Goal: Task Accomplishment & Management: Use online tool/utility

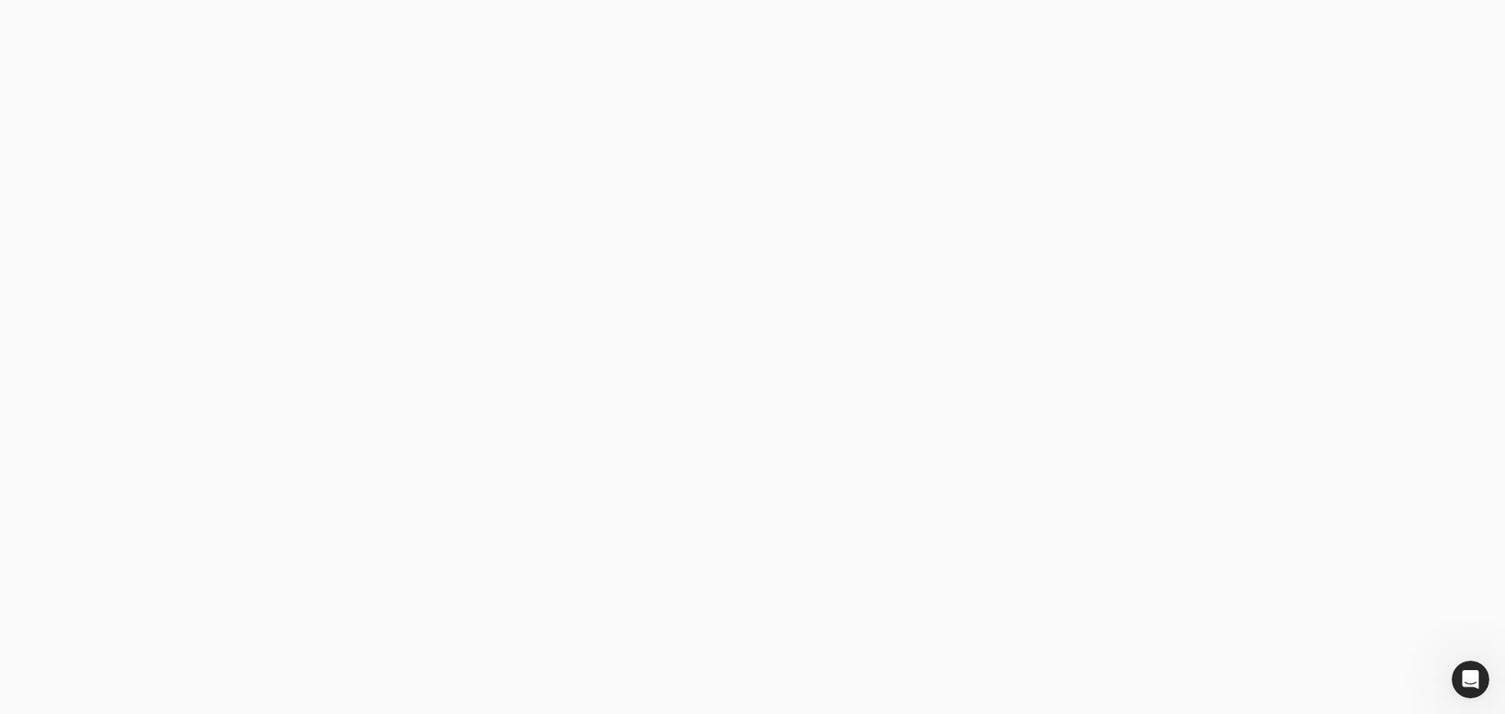
type email "[PERSON_NAME][EMAIL_ADDRESS][DOMAIN_NAME]"
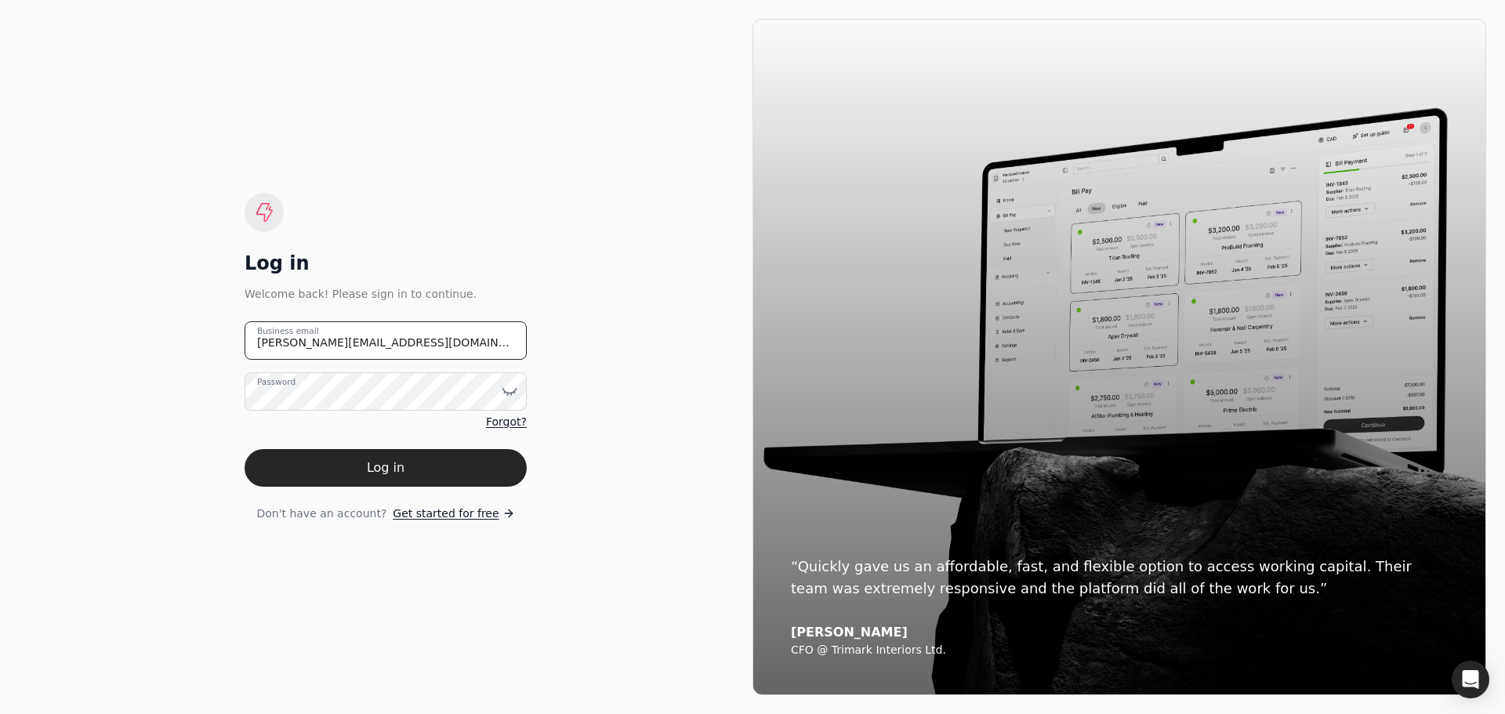
drag, startPoint x: 392, startPoint y: 338, endPoint x: 185, endPoint y: 346, distance: 207.1
click at [185, 346] on div "Log in Welcome back! Please sign in to continue. [PERSON_NAME][EMAIL_ADDRESS][D…" at bounding box center [386, 357] width 734 height 676
type email "[EMAIL_ADDRESS][DOMAIN_NAME]"
click at [505, 392] on icon at bounding box center [504, 393] width 1 height 2
click at [216, 474] on div "Log in Welcome back! Please sign in to continue. [EMAIL_ADDRESS][DOMAIN_NAME] B…" at bounding box center [386, 357] width 734 height 676
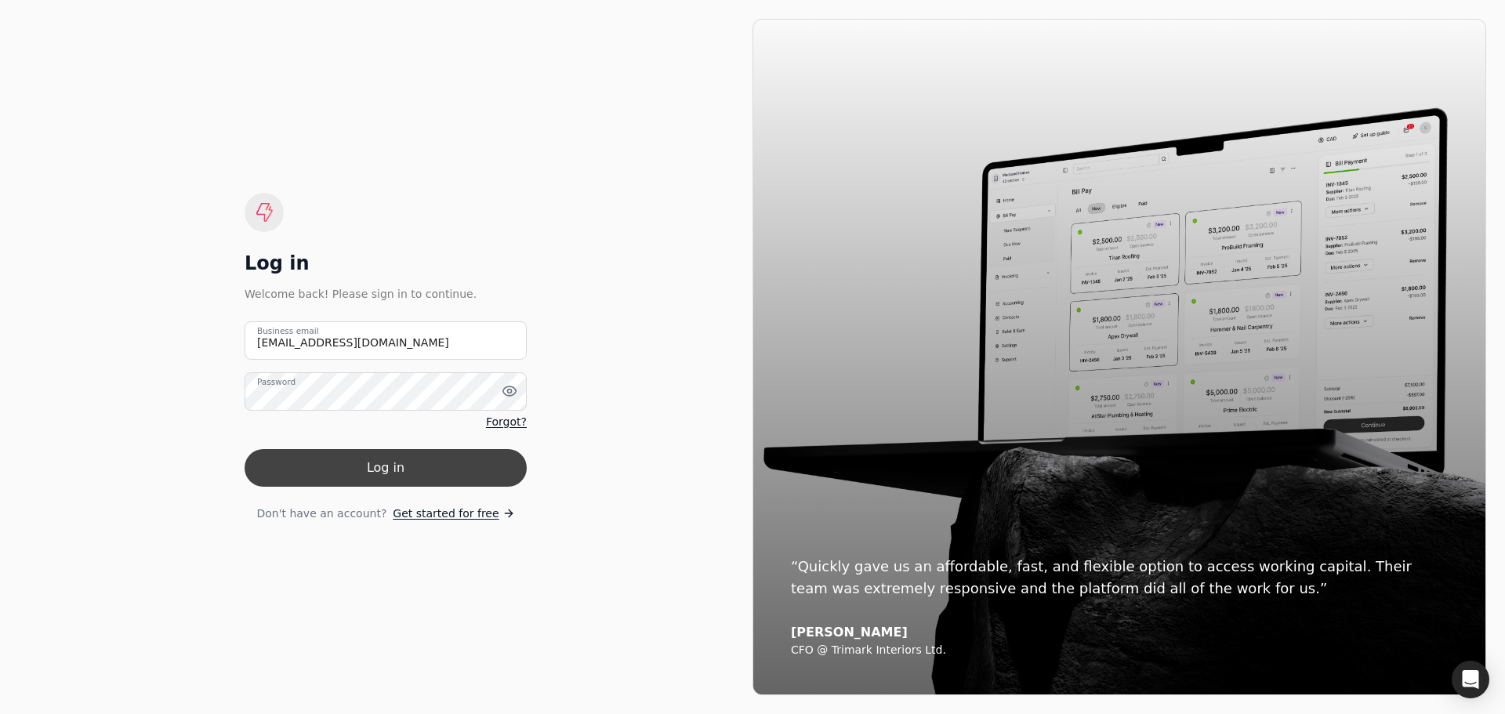
click at [390, 462] on button "Log in" at bounding box center [386, 468] width 282 height 38
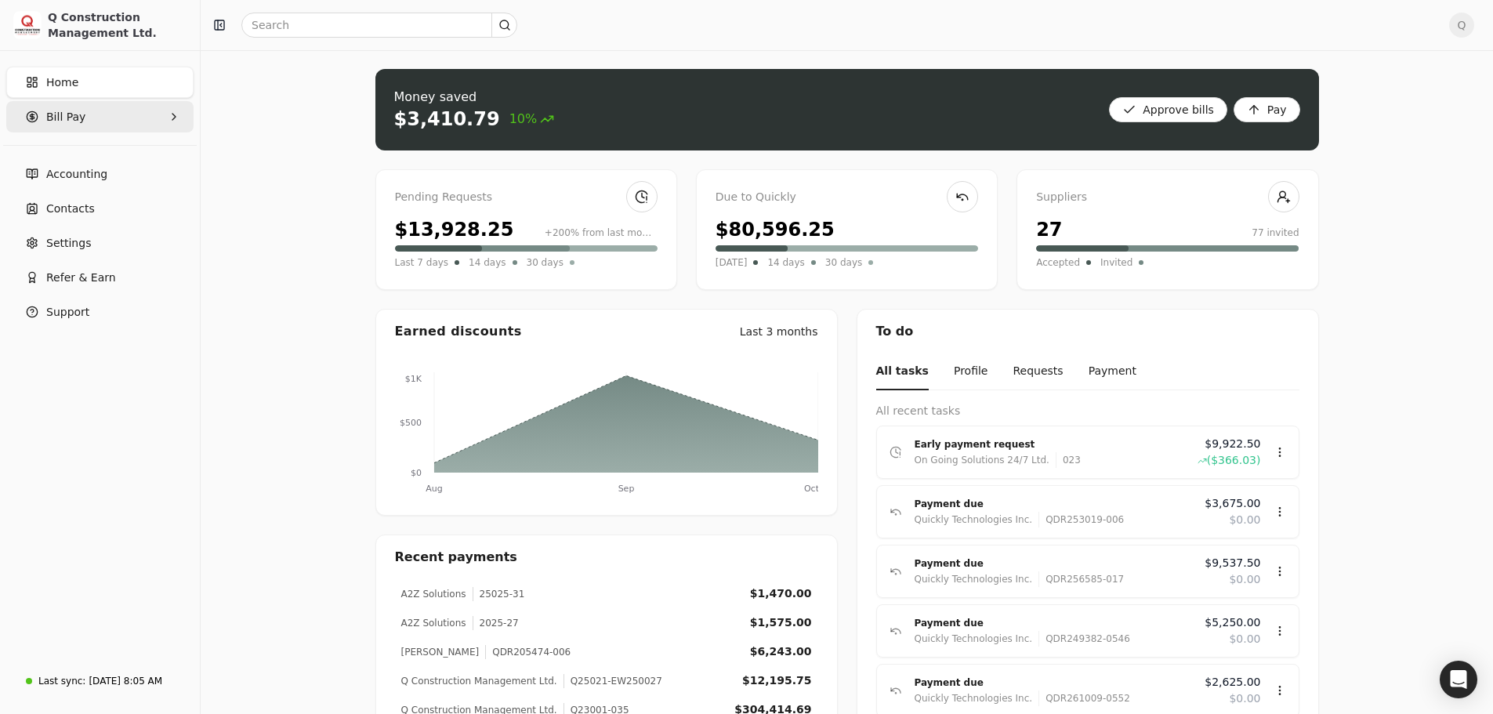
click at [176, 116] on icon "button" at bounding box center [174, 117] width 13 height 13
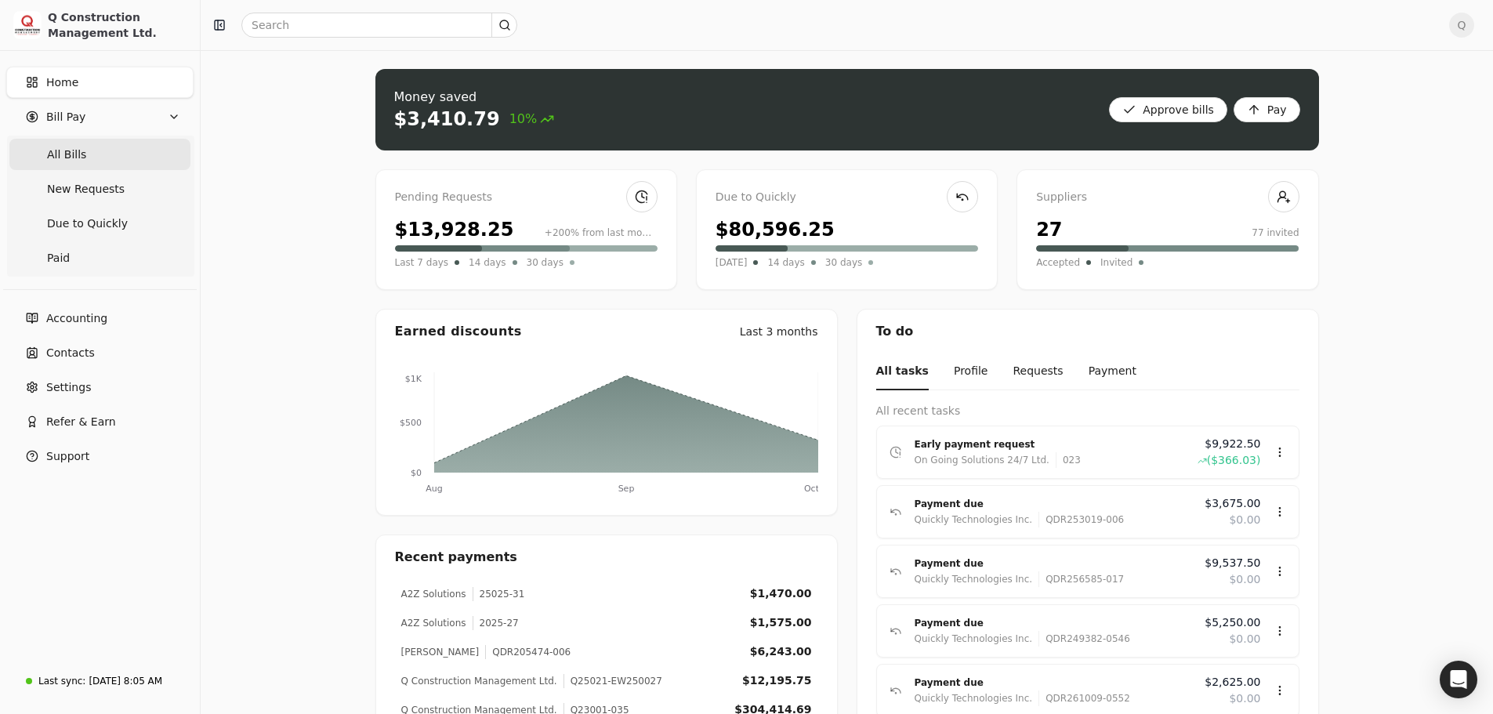
click at [78, 159] on span "All Bills" at bounding box center [66, 155] width 39 height 16
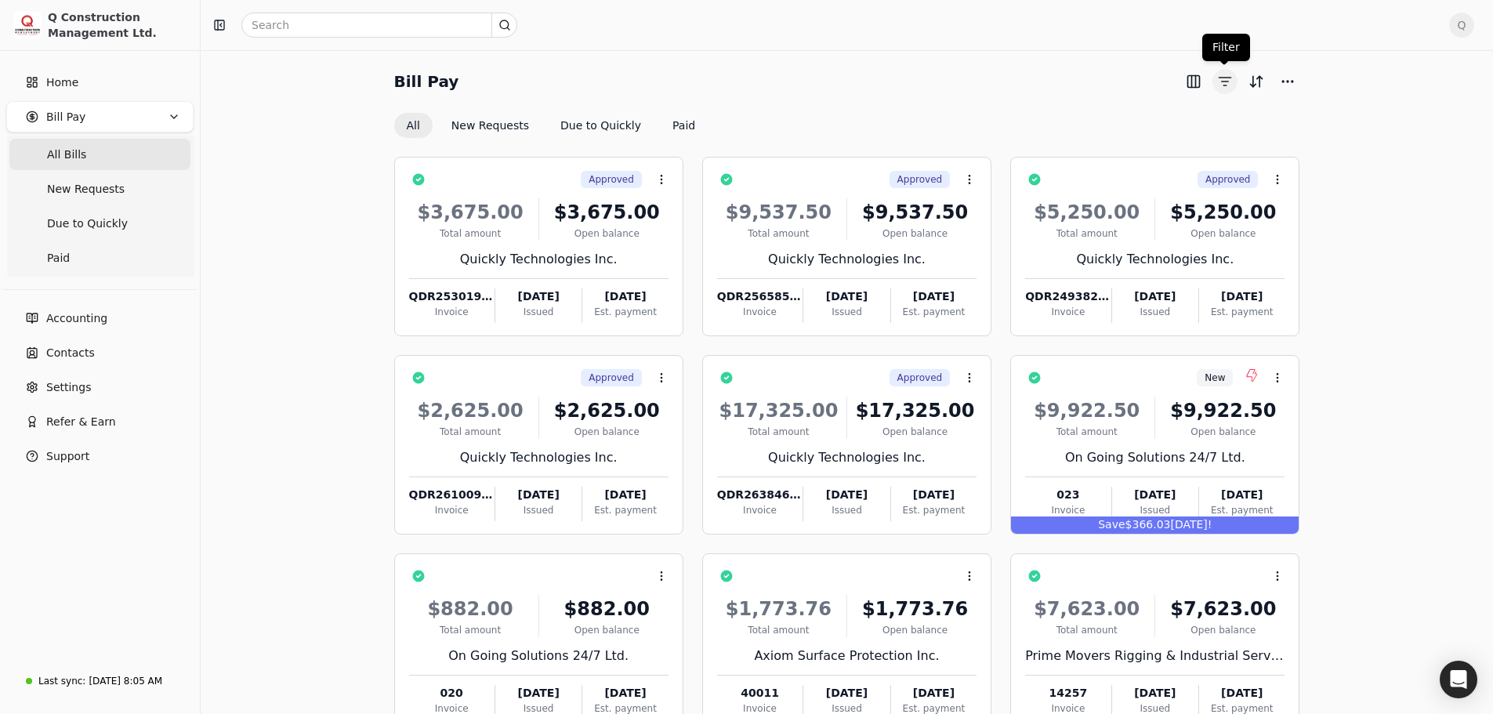
click at [1226, 83] on button "button" at bounding box center [1225, 81] width 25 height 25
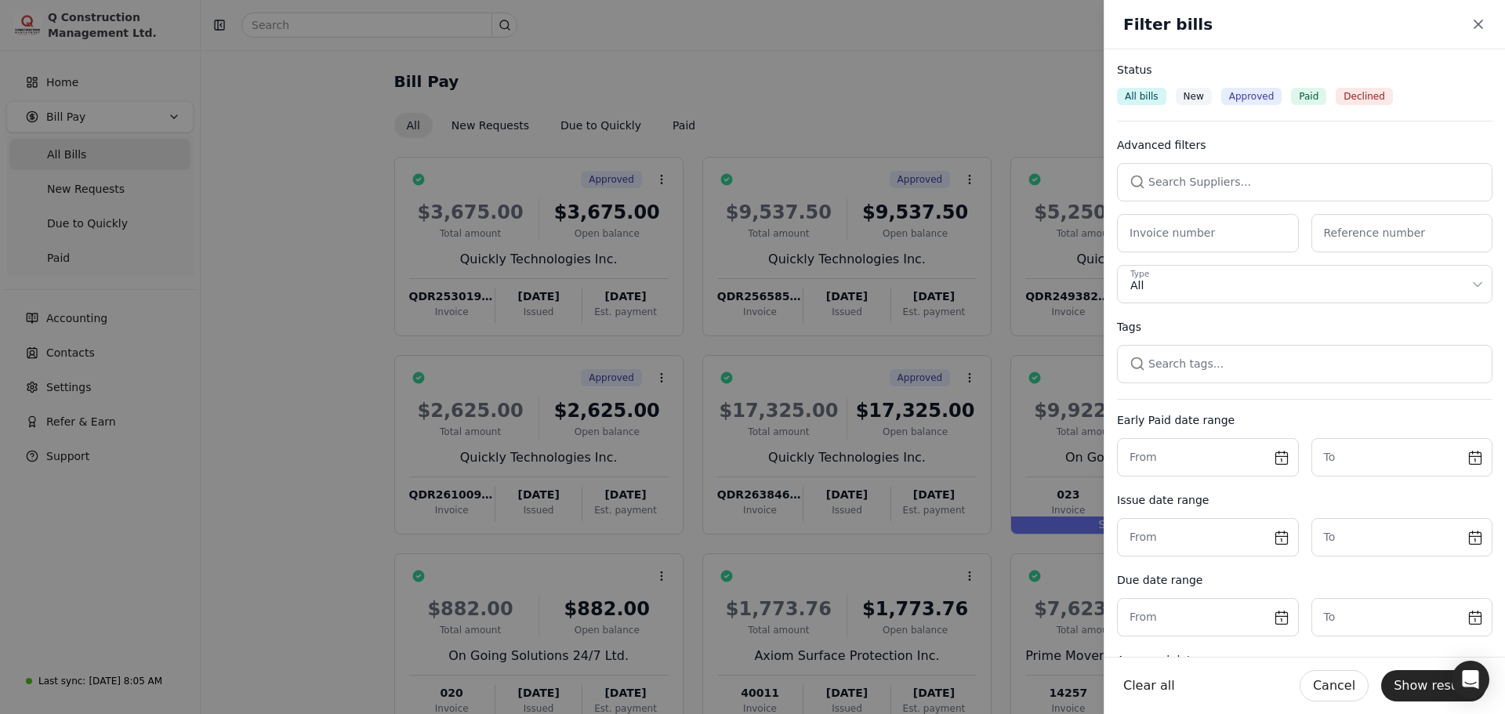
click at [1169, 183] on button "button" at bounding box center [1304, 182] width 375 height 38
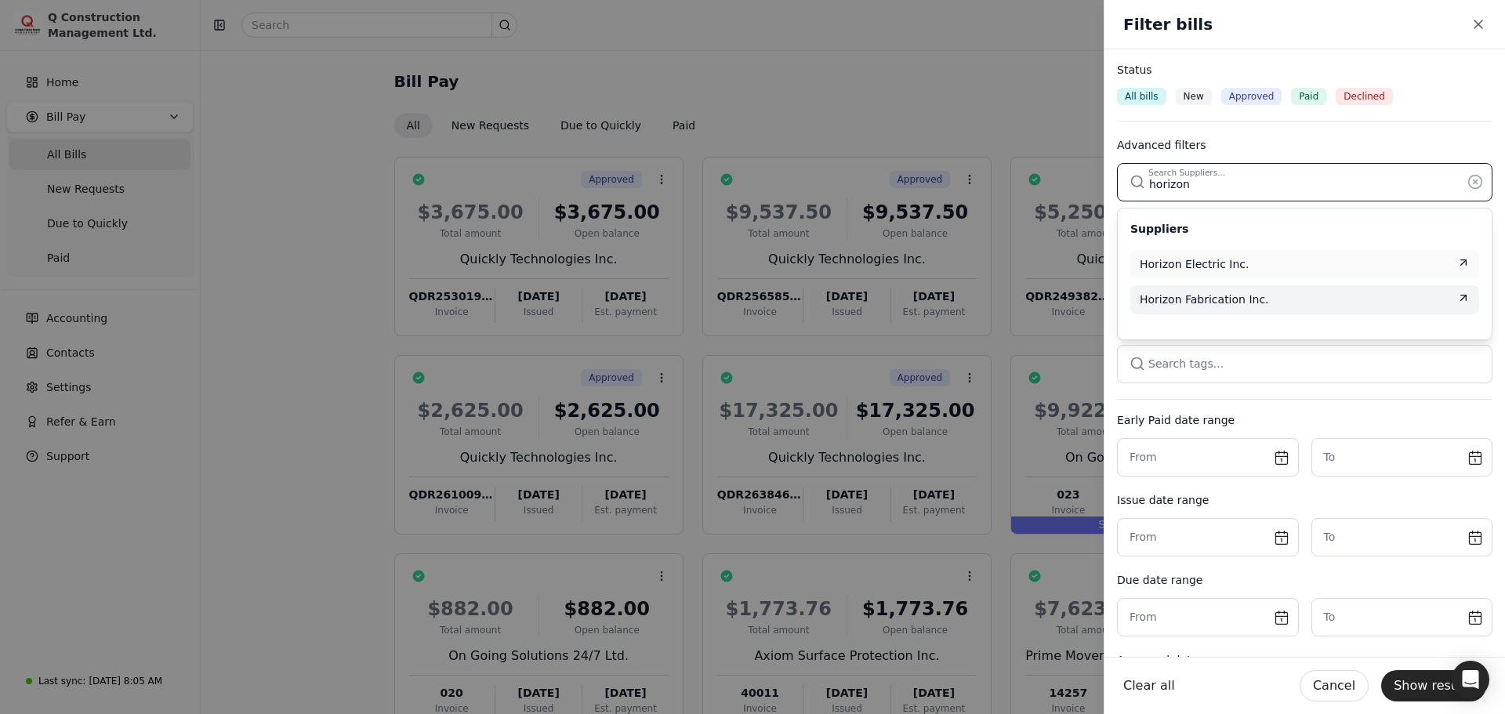
type input "horizon"
click at [1186, 295] on span "Horizon Fabrication Inc." at bounding box center [1204, 300] width 129 height 16
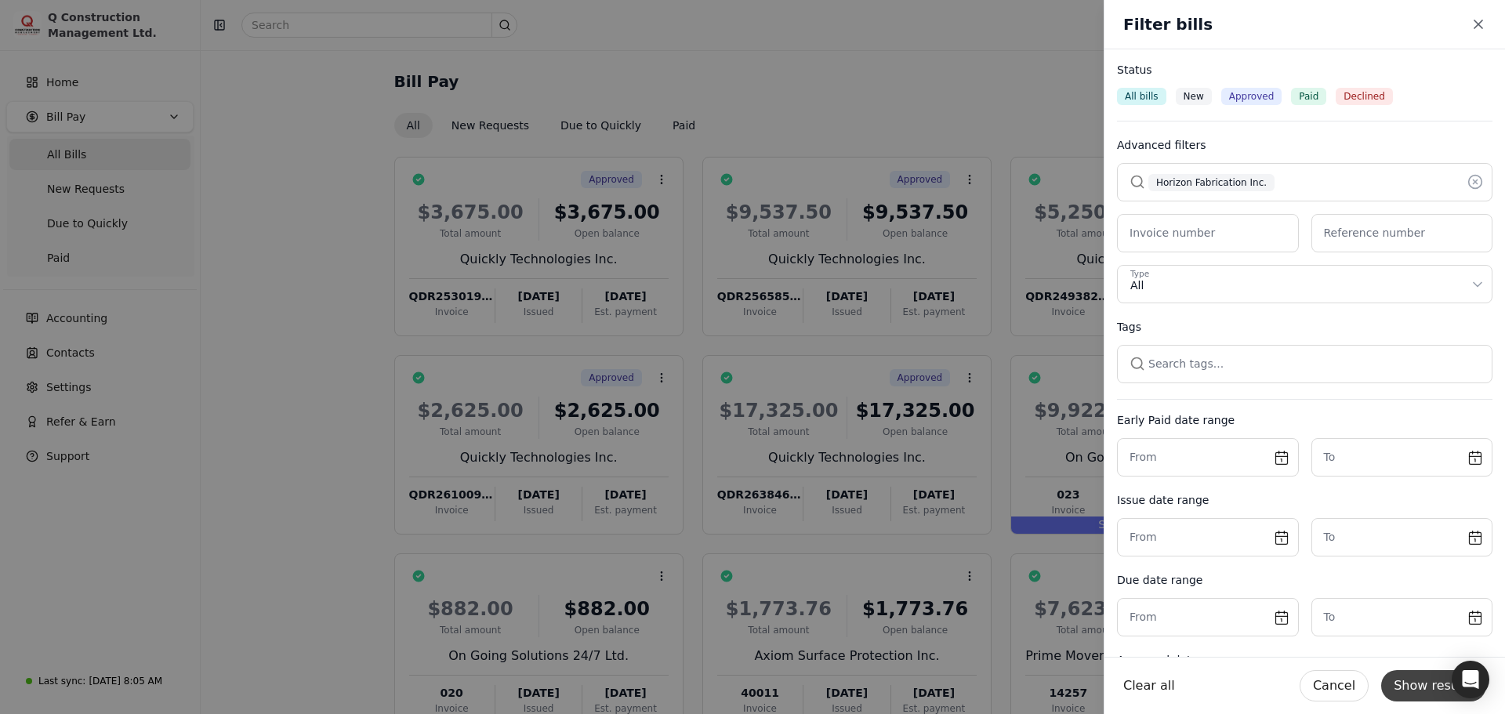
click at [1423, 693] on button "Show results" at bounding box center [1433, 685] width 105 height 31
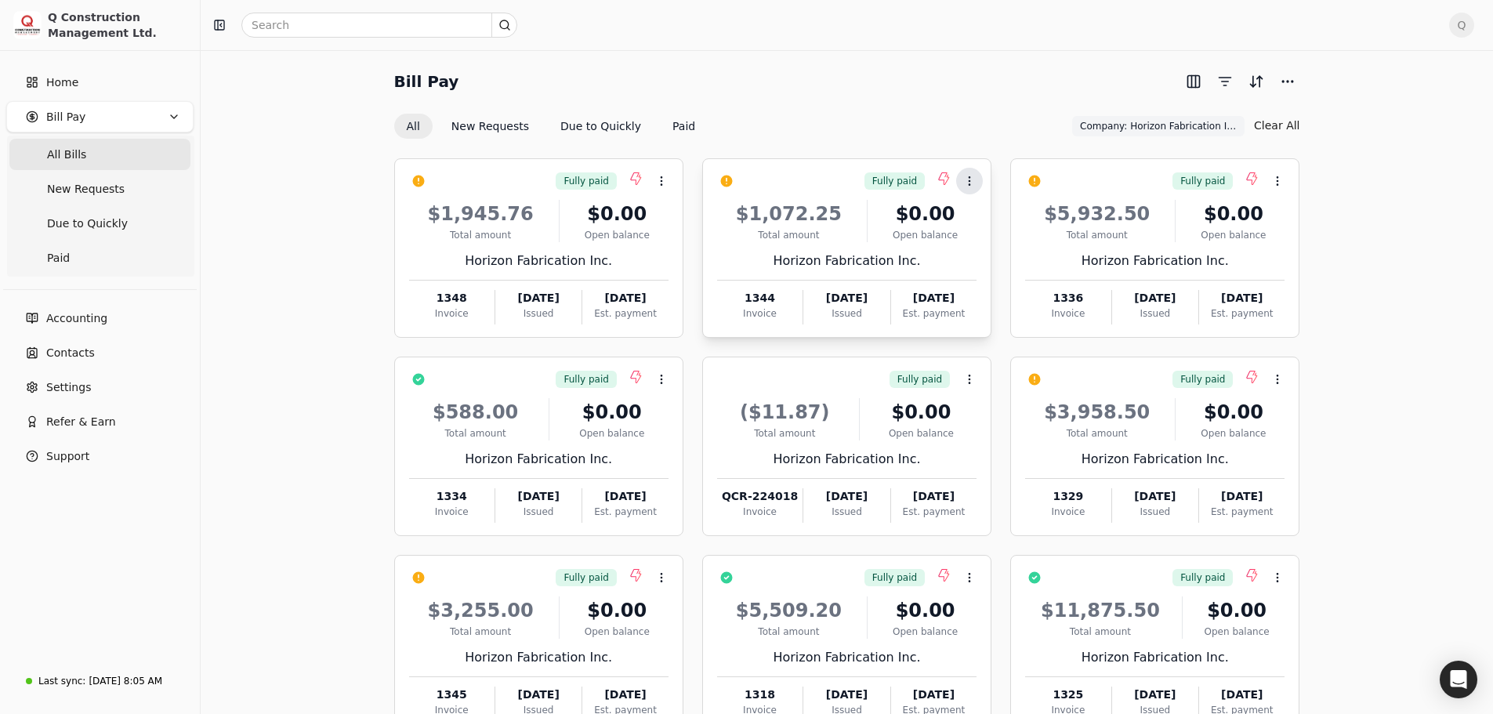
click at [968, 183] on icon at bounding box center [969, 181] width 13 height 13
click at [994, 260] on span "Push payment" at bounding box center [1019, 256] width 78 height 16
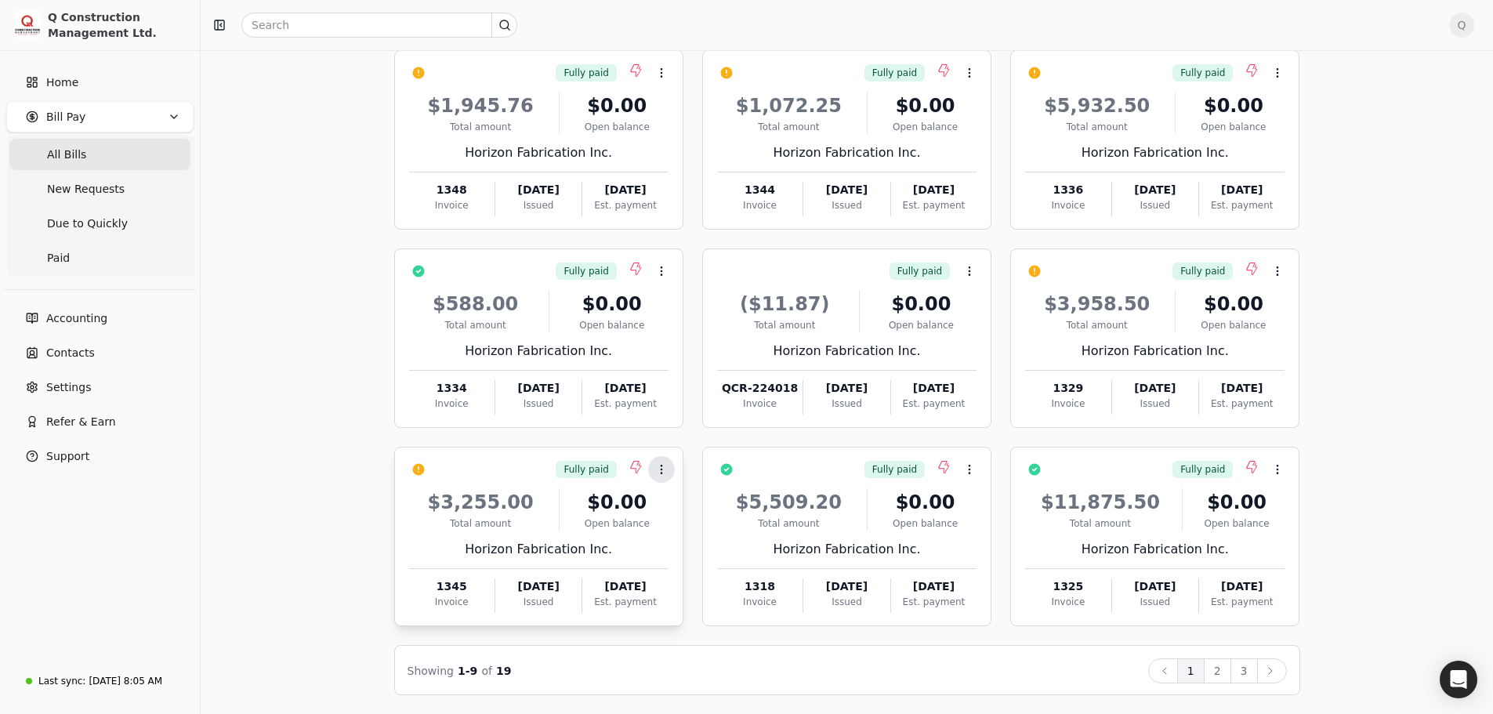
click at [664, 470] on icon at bounding box center [661, 469] width 13 height 13
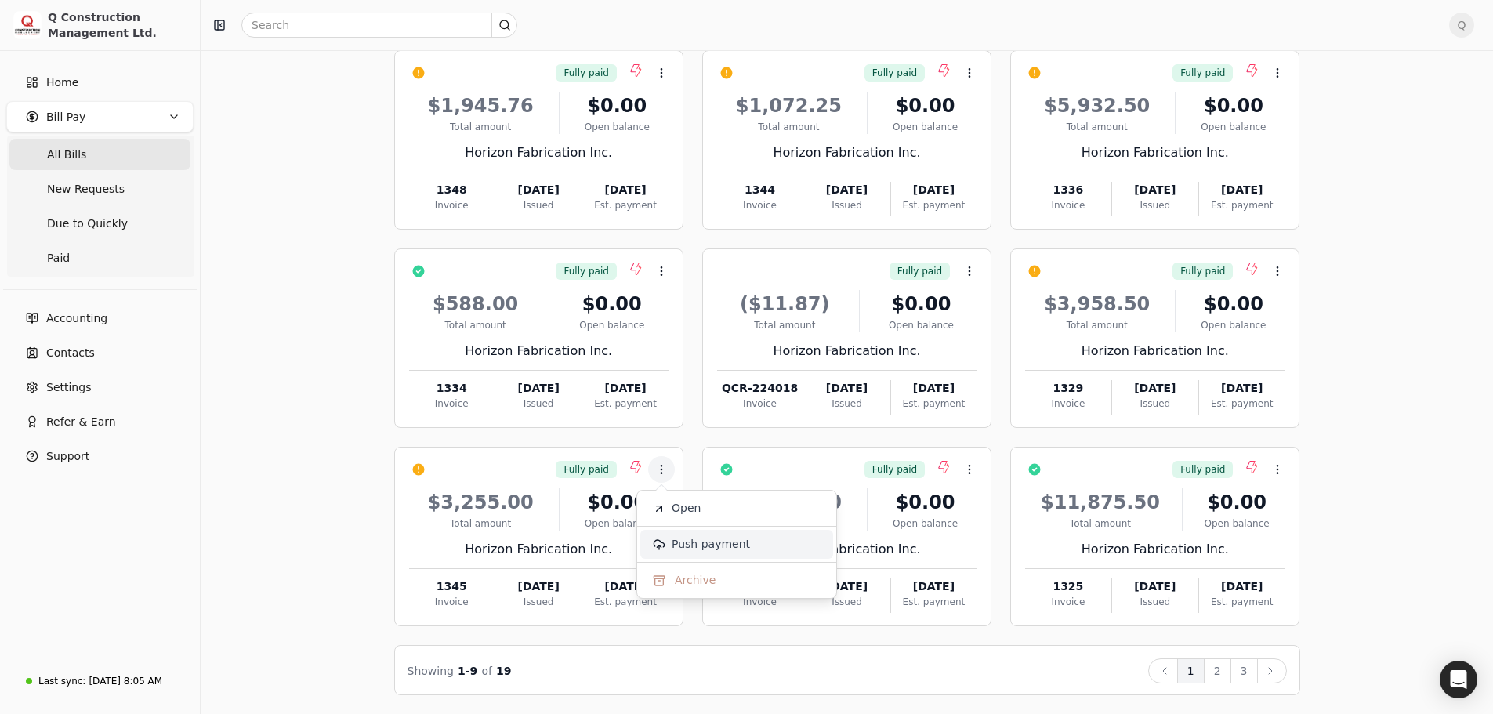
click at [688, 546] on span "Push payment" at bounding box center [711, 544] width 78 height 16
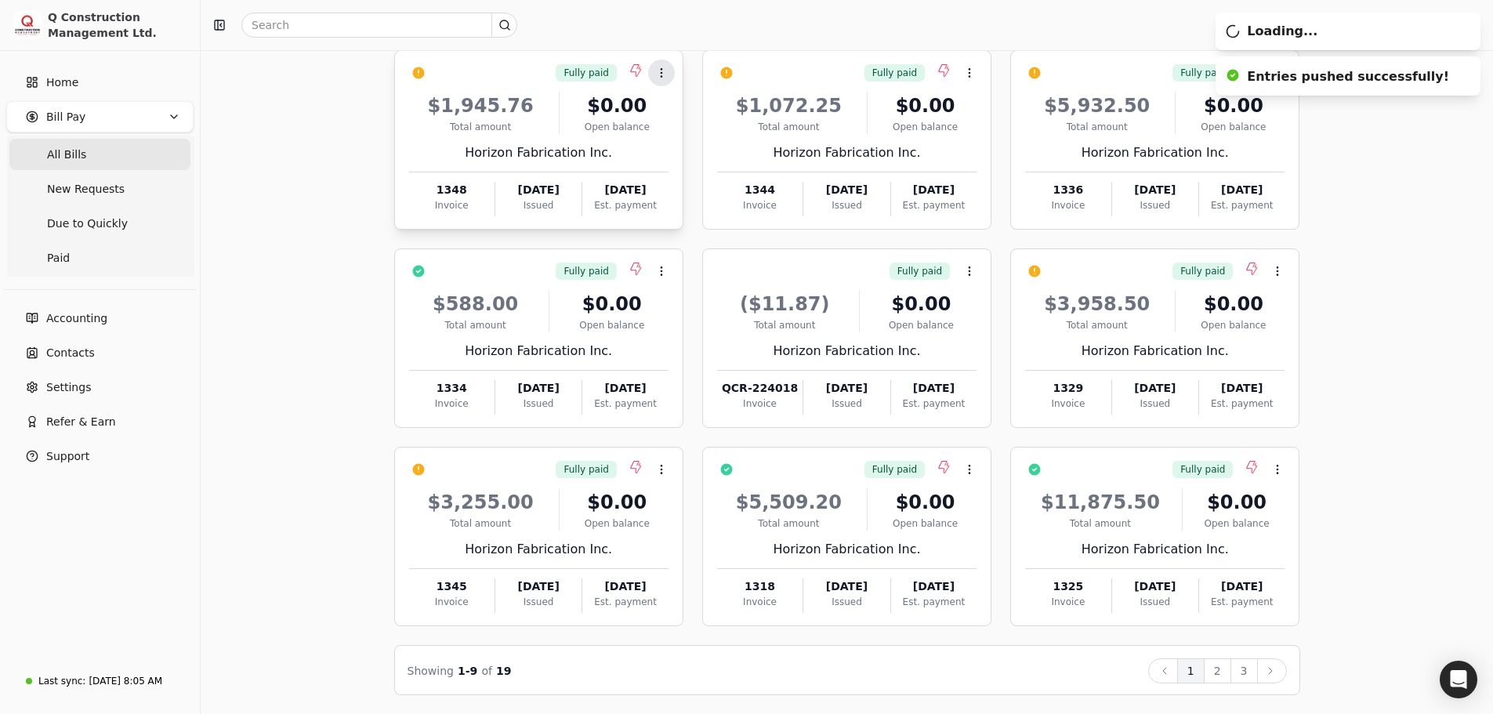
click at [659, 76] on icon at bounding box center [661, 73] width 13 height 13
click at [676, 145] on span "Push payment" at bounding box center [711, 148] width 78 height 16
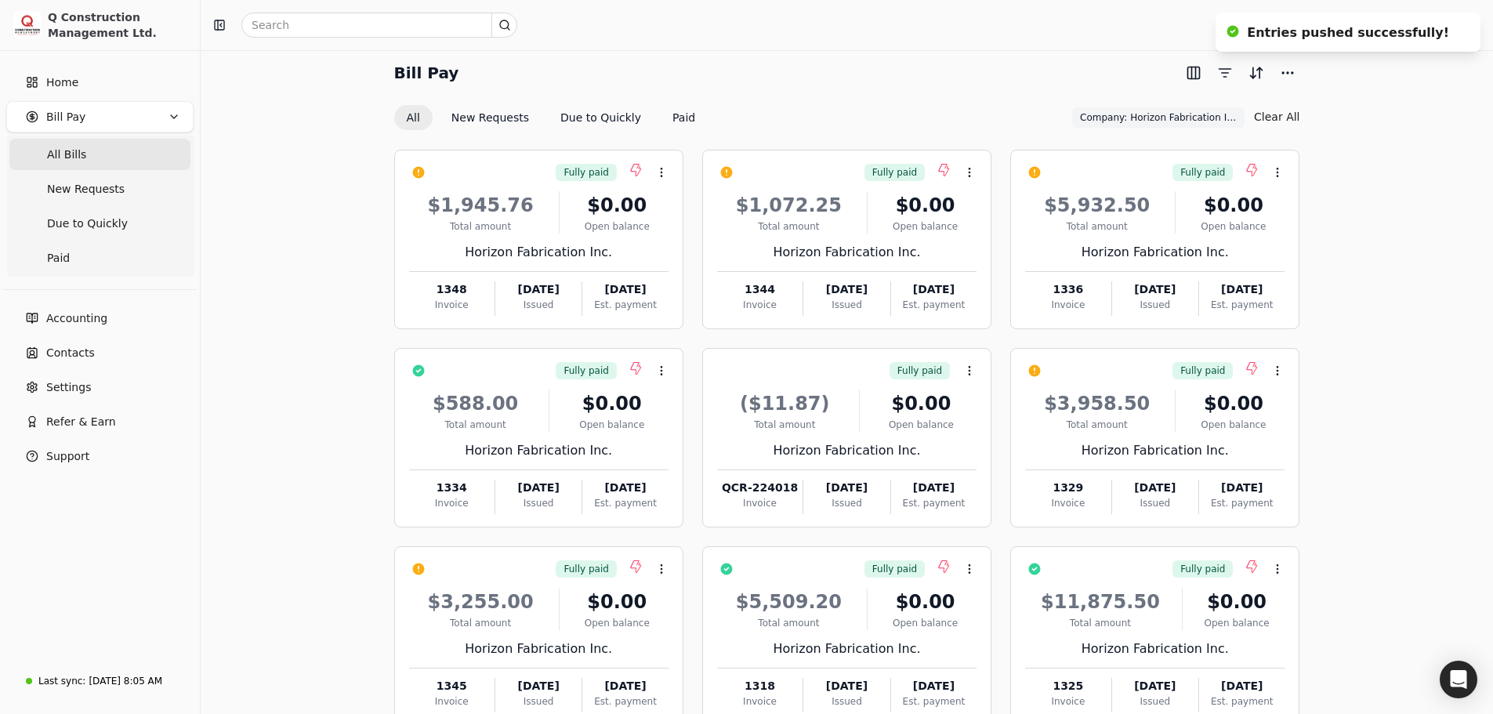
scroll to position [0, 0]
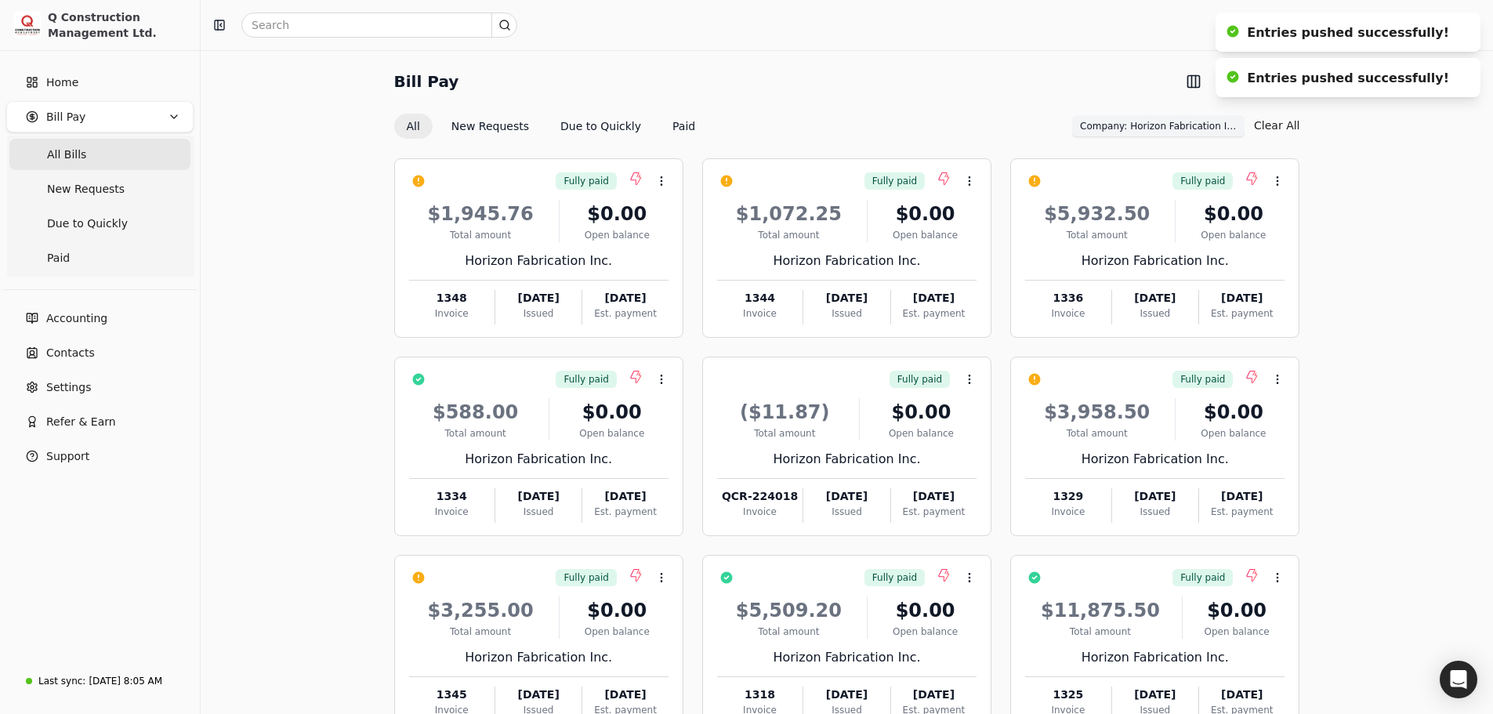
click at [1220, 125] on span "Company: Horizon Fabrication Inc." at bounding box center [1158, 126] width 157 height 14
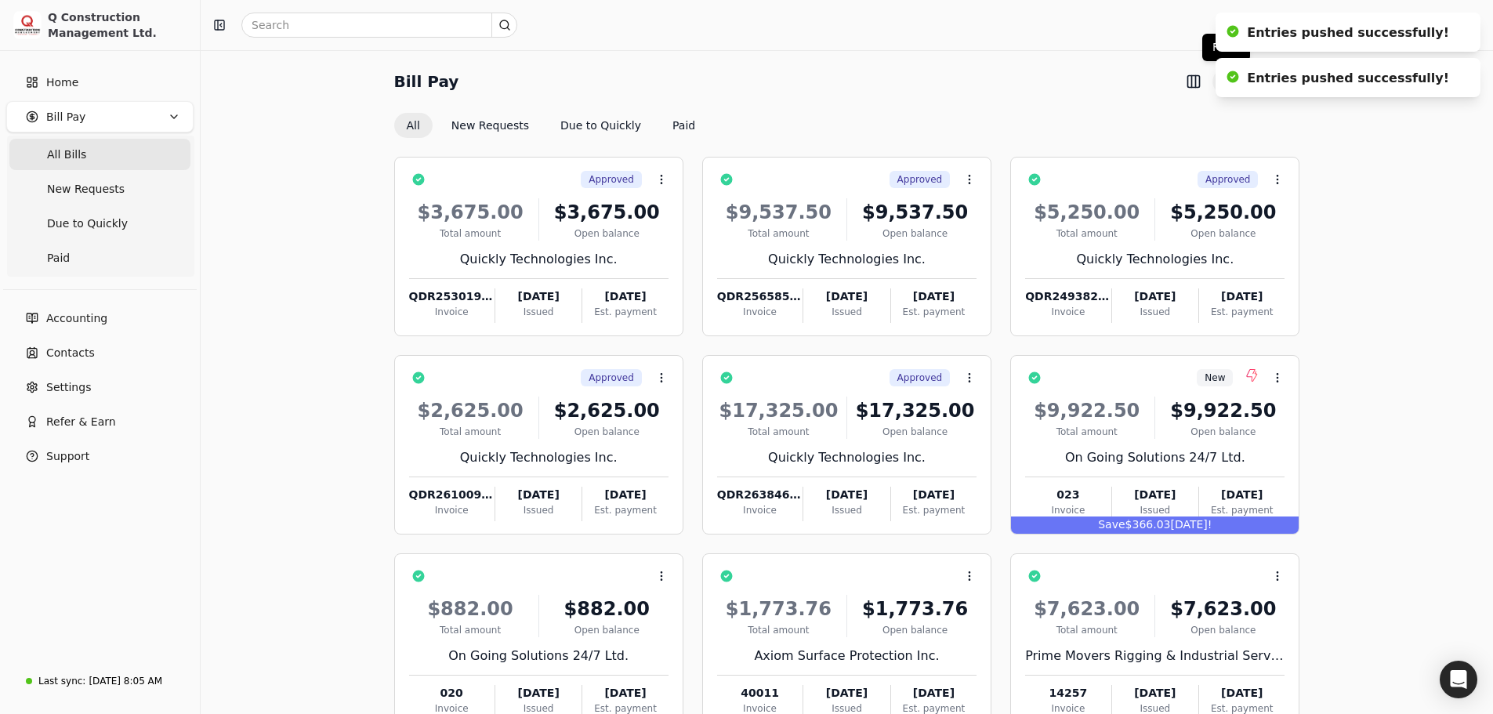
click at [1222, 85] on button "button" at bounding box center [1225, 81] width 25 height 25
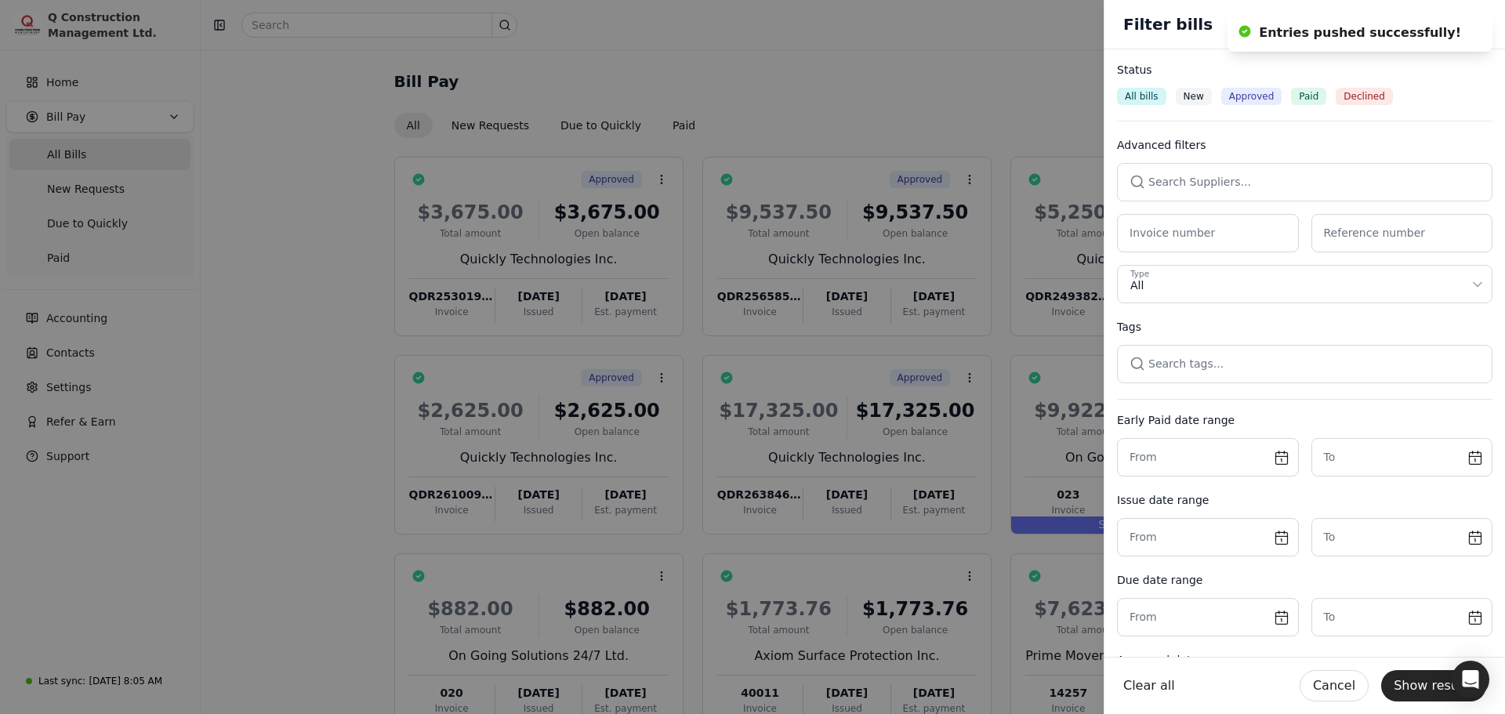
click at [1162, 185] on button "button" at bounding box center [1304, 182] width 375 height 38
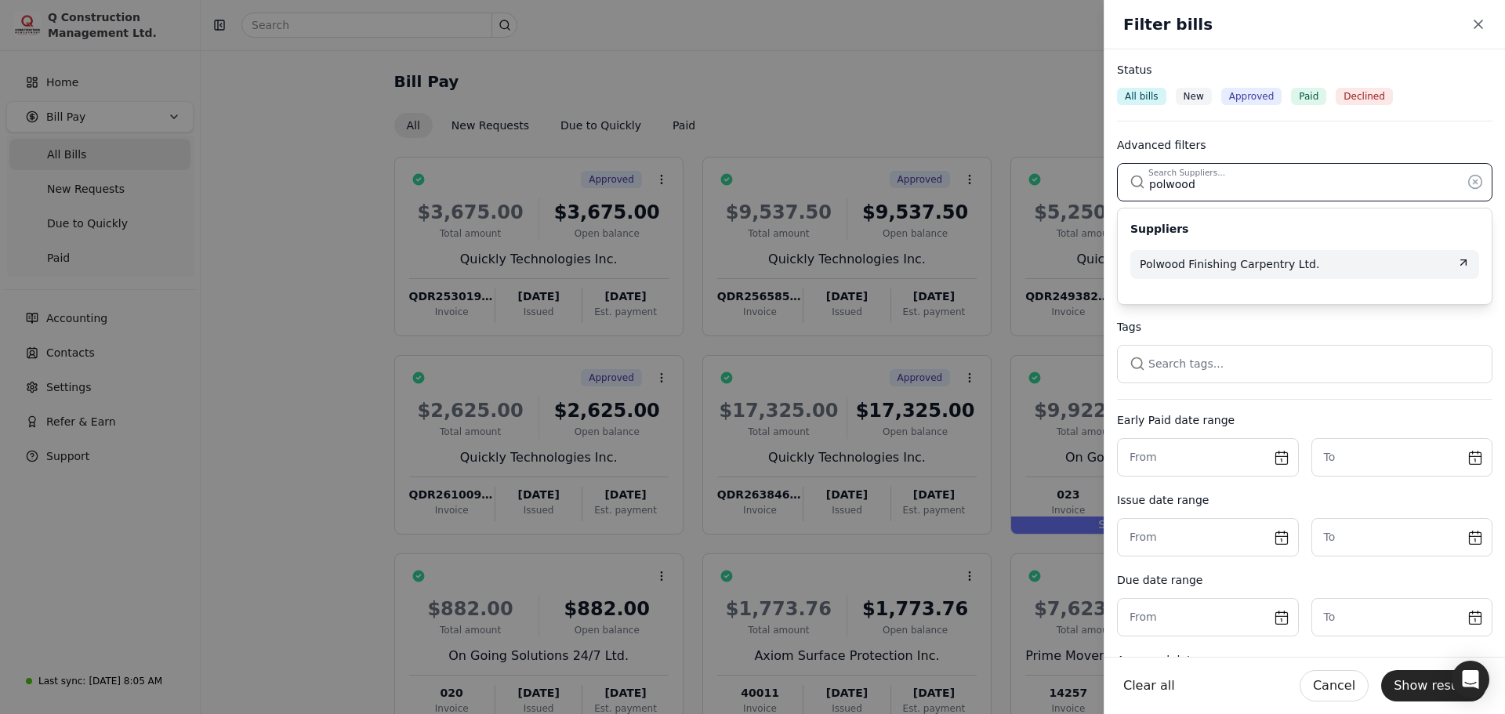
type input "polwood"
click at [1177, 264] on span "Polwood Finishing Carpentry Ltd." at bounding box center [1229, 264] width 179 height 16
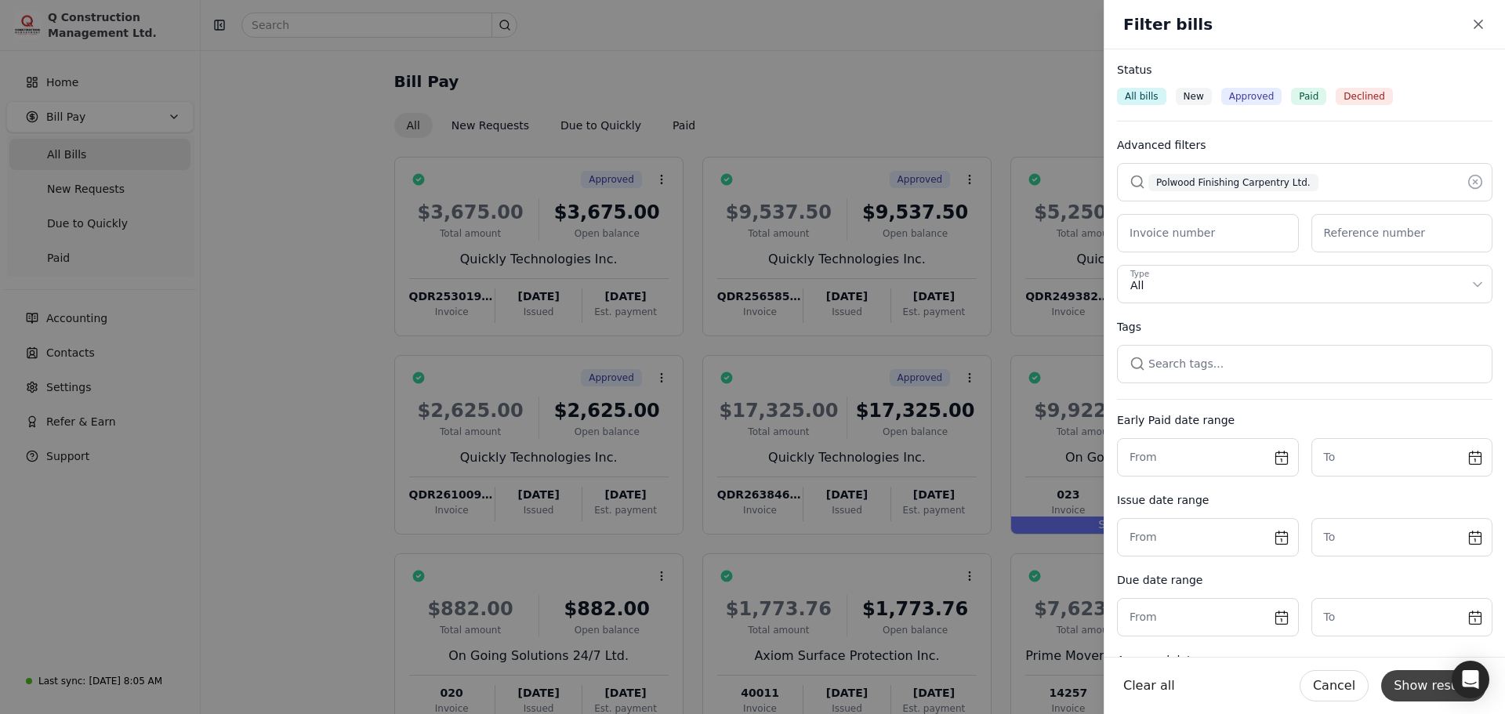
click at [1430, 692] on button "Show results" at bounding box center [1433, 685] width 105 height 31
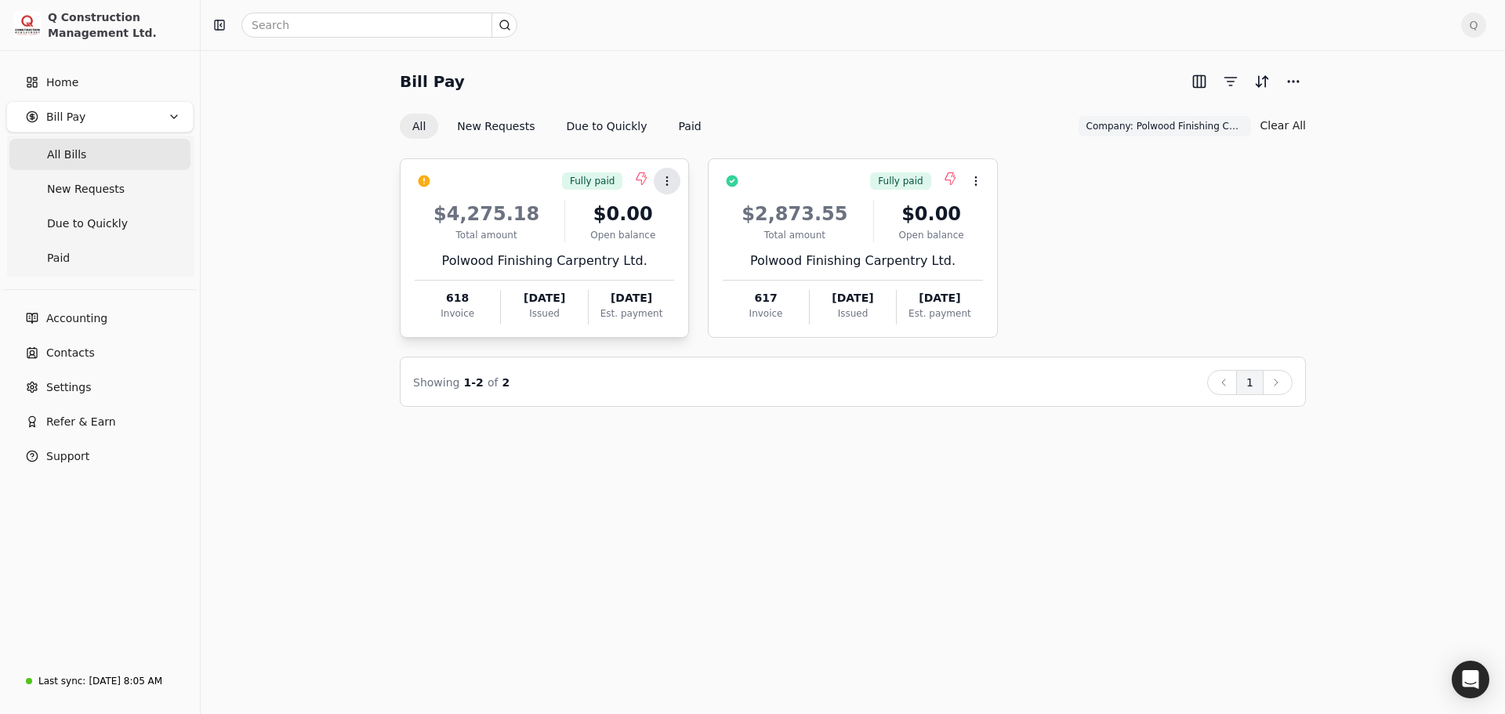
click at [665, 179] on icon at bounding box center [667, 181] width 13 height 13
click at [700, 255] on span "Push payment" at bounding box center [716, 256] width 78 height 16
click at [1189, 129] on span "Company: Polwood Finishing Carpentry Ltd." at bounding box center [1164, 126] width 157 height 14
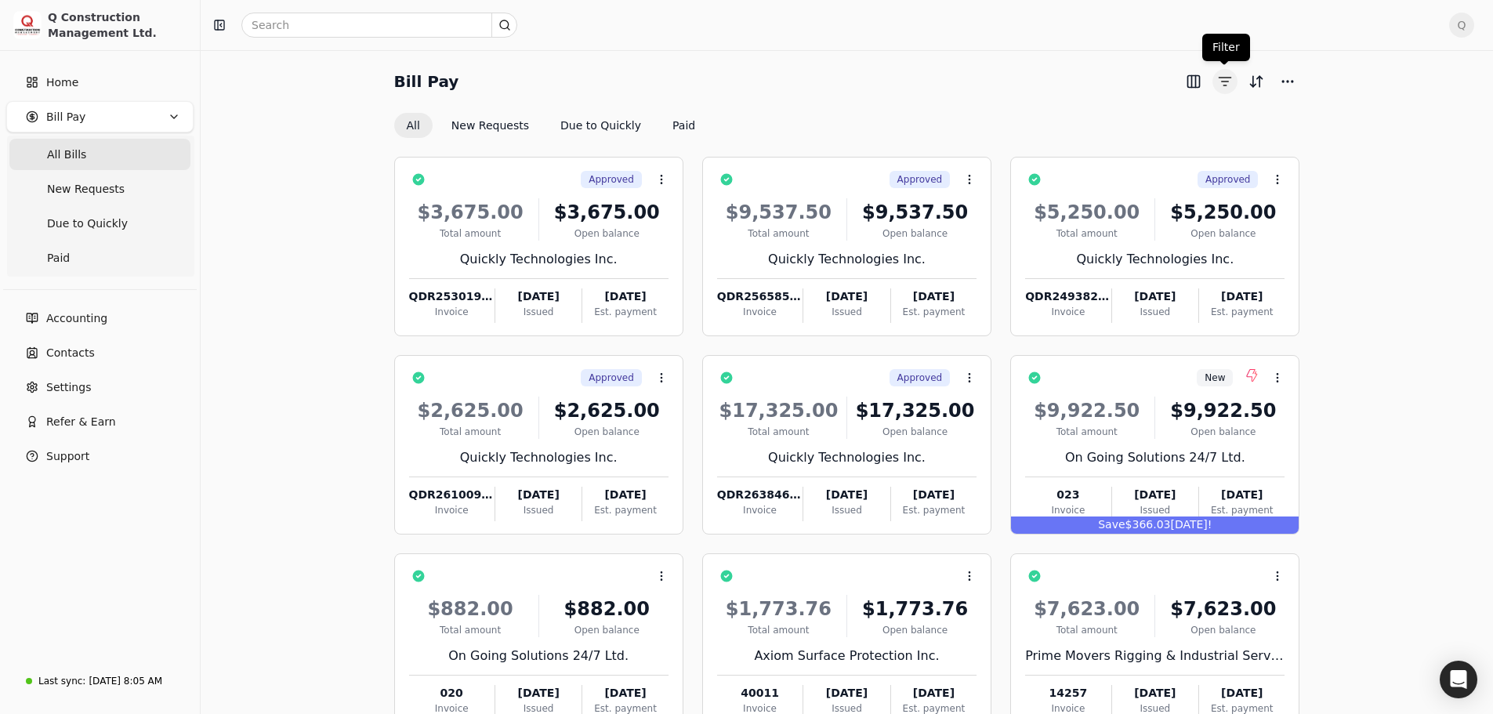
click at [1227, 84] on button "button" at bounding box center [1225, 81] width 25 height 25
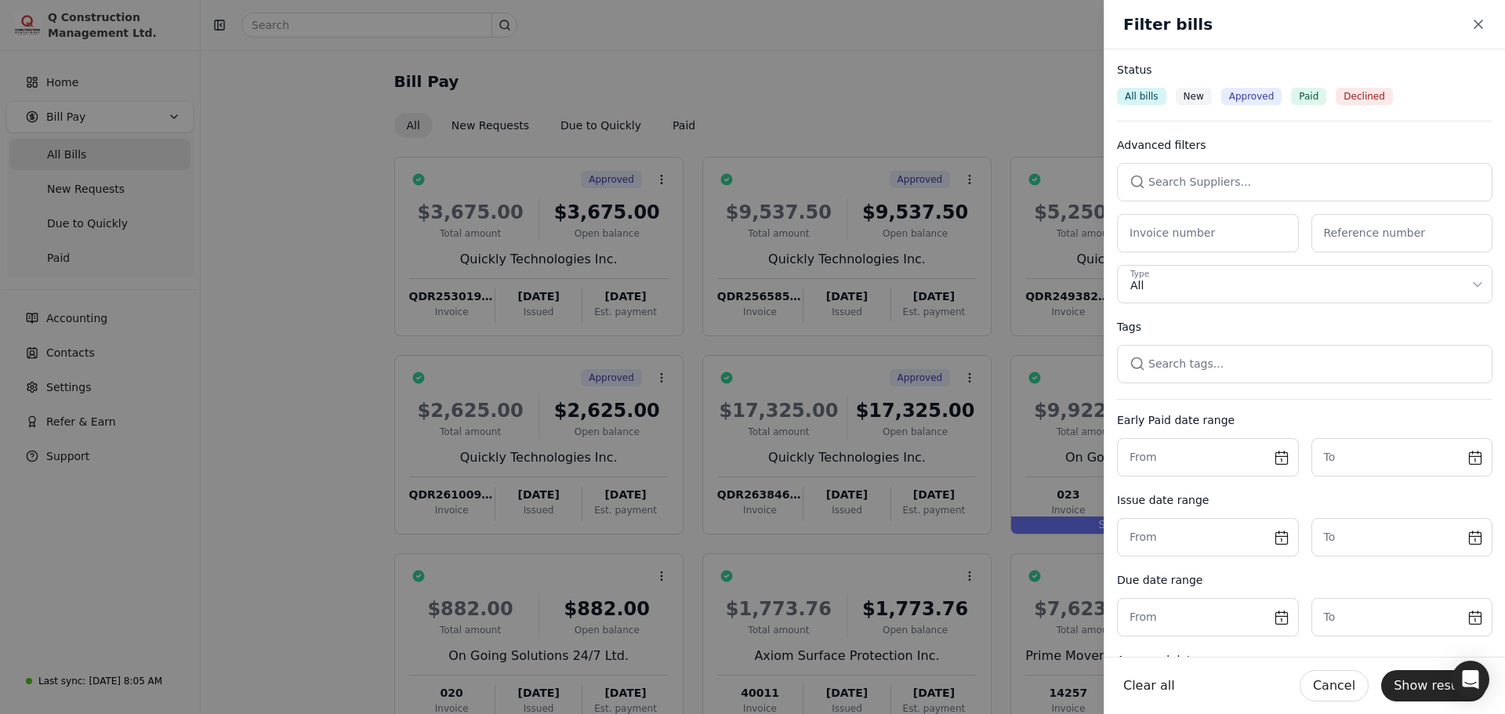
click button "Close" at bounding box center [1478, 24] width 16 height 16
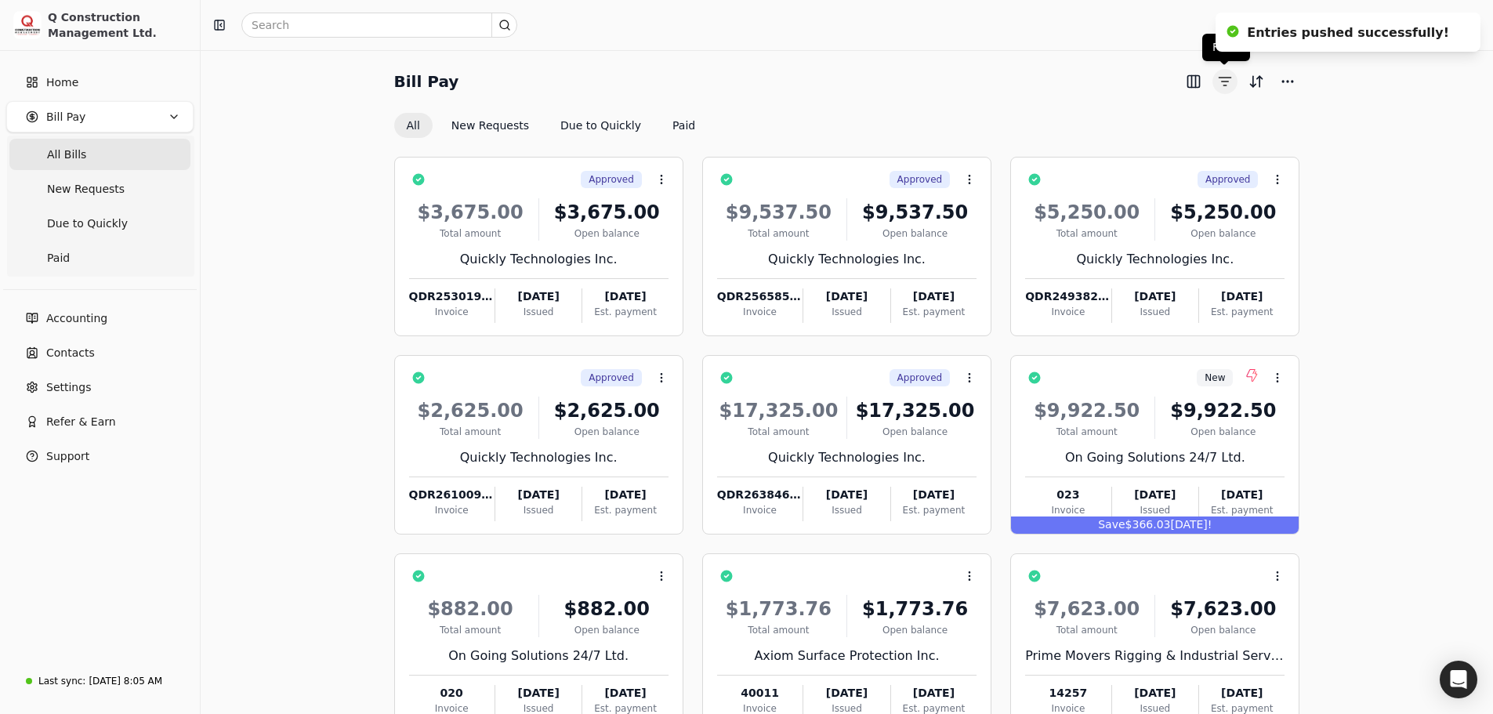
click at [1227, 71] on button "button" at bounding box center [1225, 81] width 25 height 25
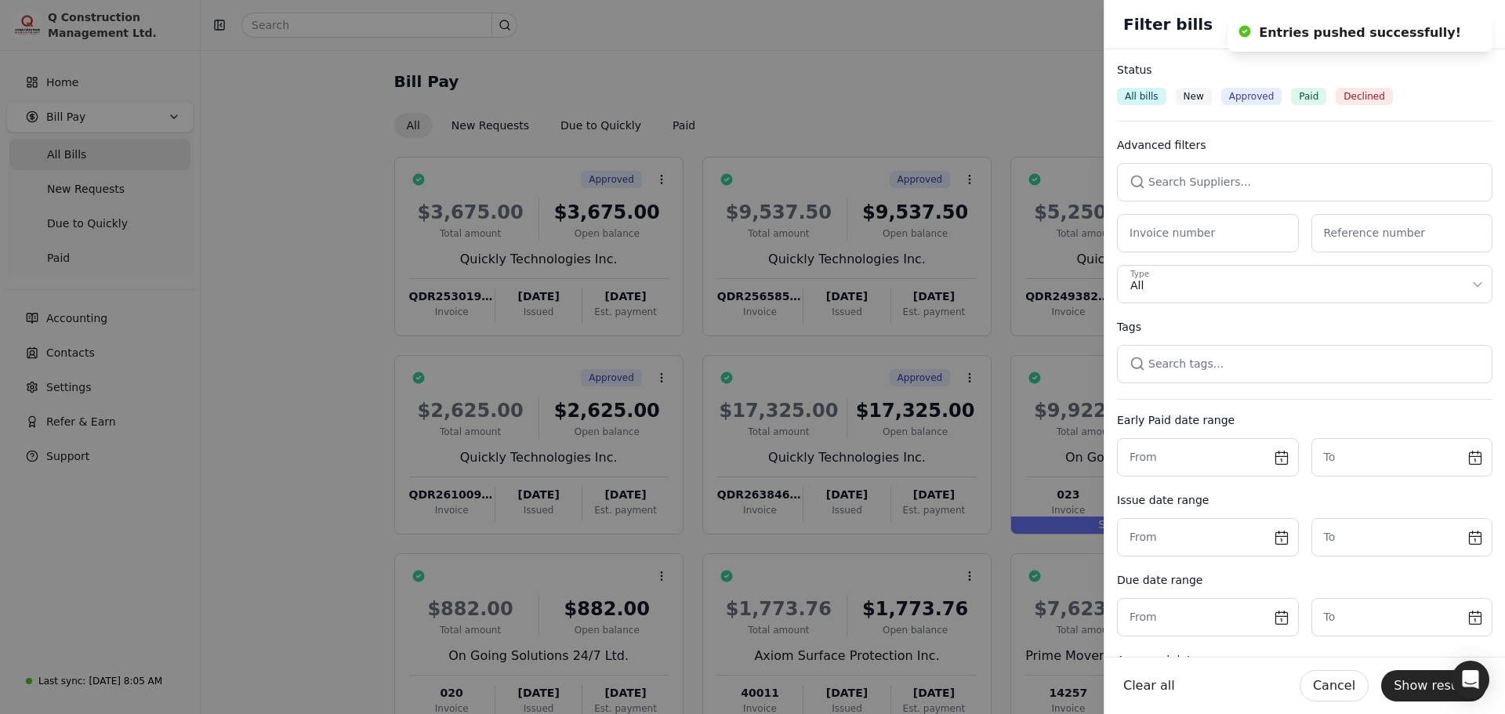
click at [1176, 176] on button "button" at bounding box center [1304, 182] width 375 height 38
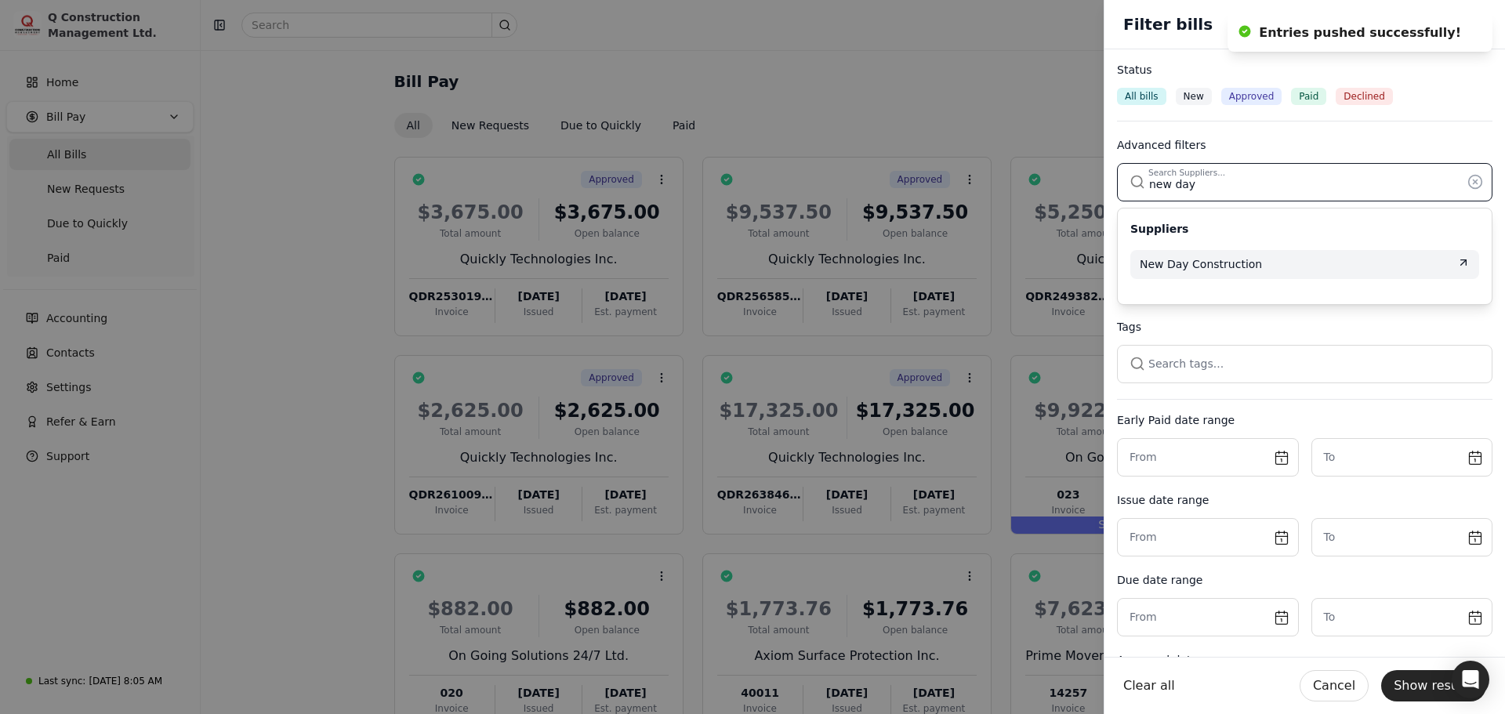
type input "new day"
click at [1221, 260] on span "New Day Construction" at bounding box center [1201, 264] width 122 height 16
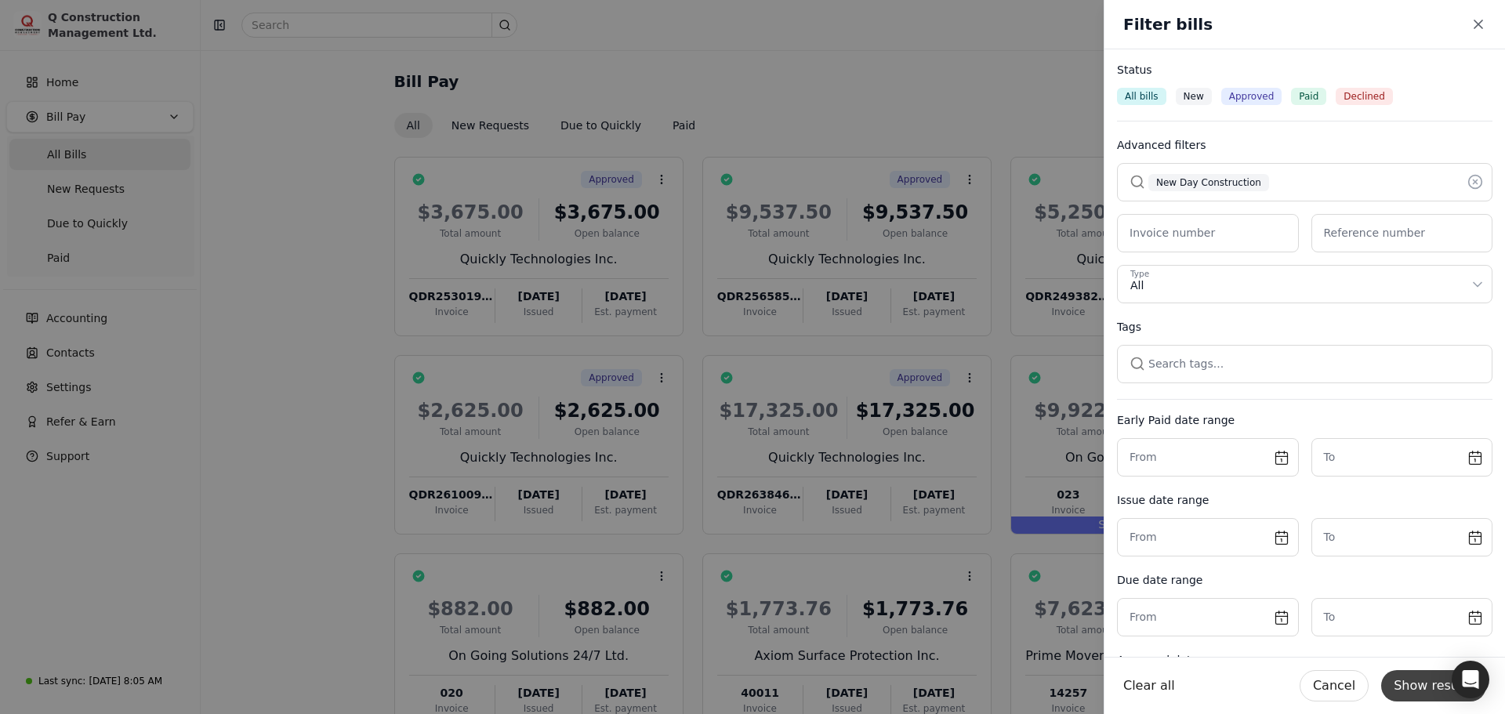
click at [1419, 684] on button "Show results" at bounding box center [1433, 685] width 105 height 31
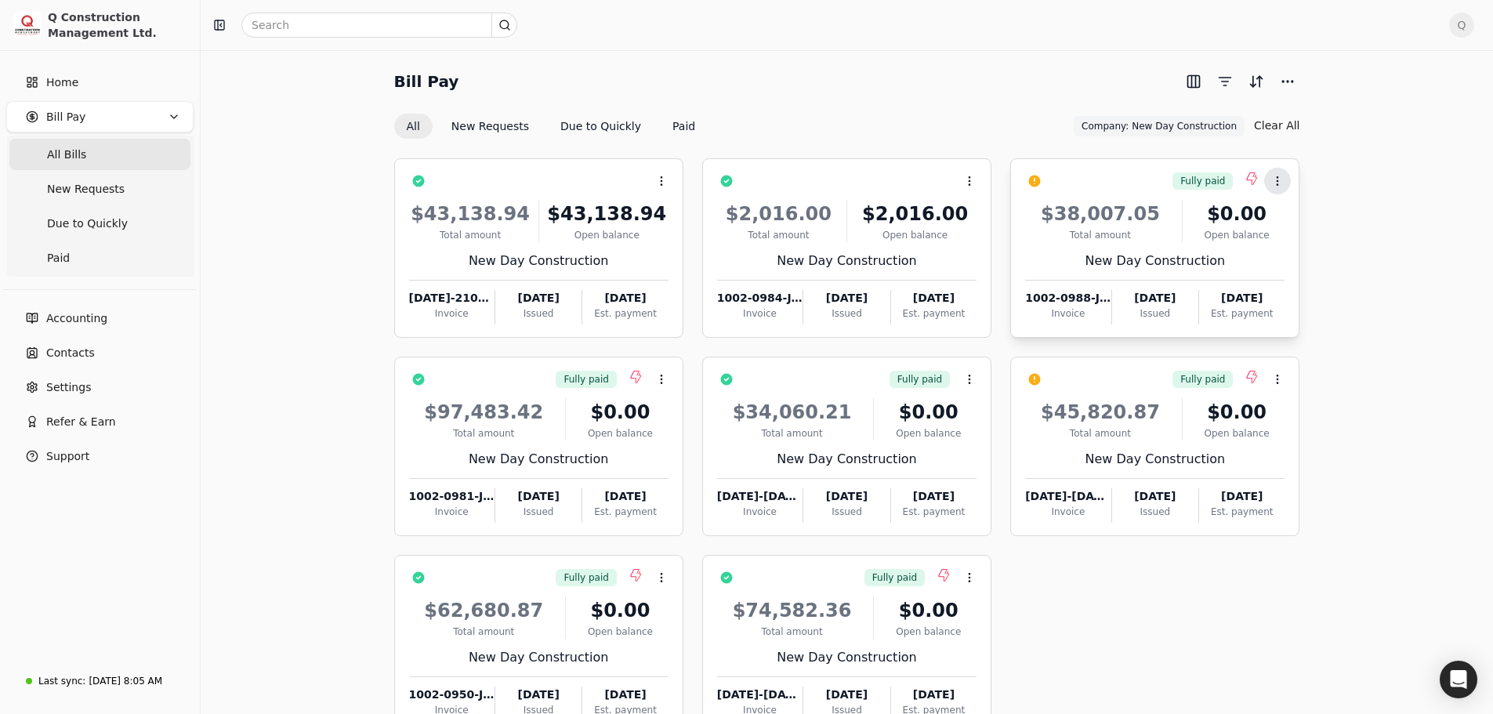
click at [1275, 184] on icon at bounding box center [1277, 181] width 13 height 13
click at [1292, 262] on span "Push payment" at bounding box center [1327, 256] width 78 height 16
click at [62, 259] on span "Paid" at bounding box center [58, 258] width 23 height 16
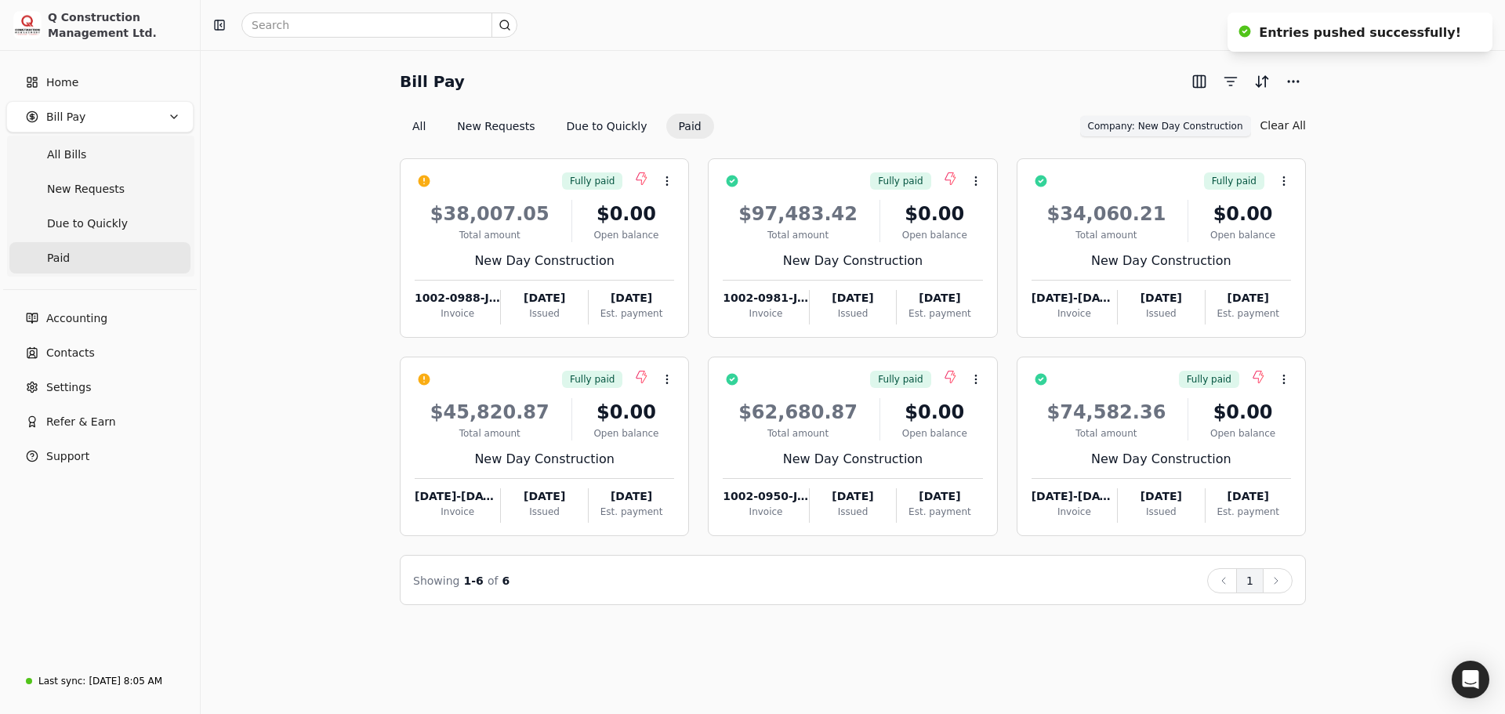
click at [1210, 130] on span "Company: New Day Construction" at bounding box center [1165, 126] width 155 height 14
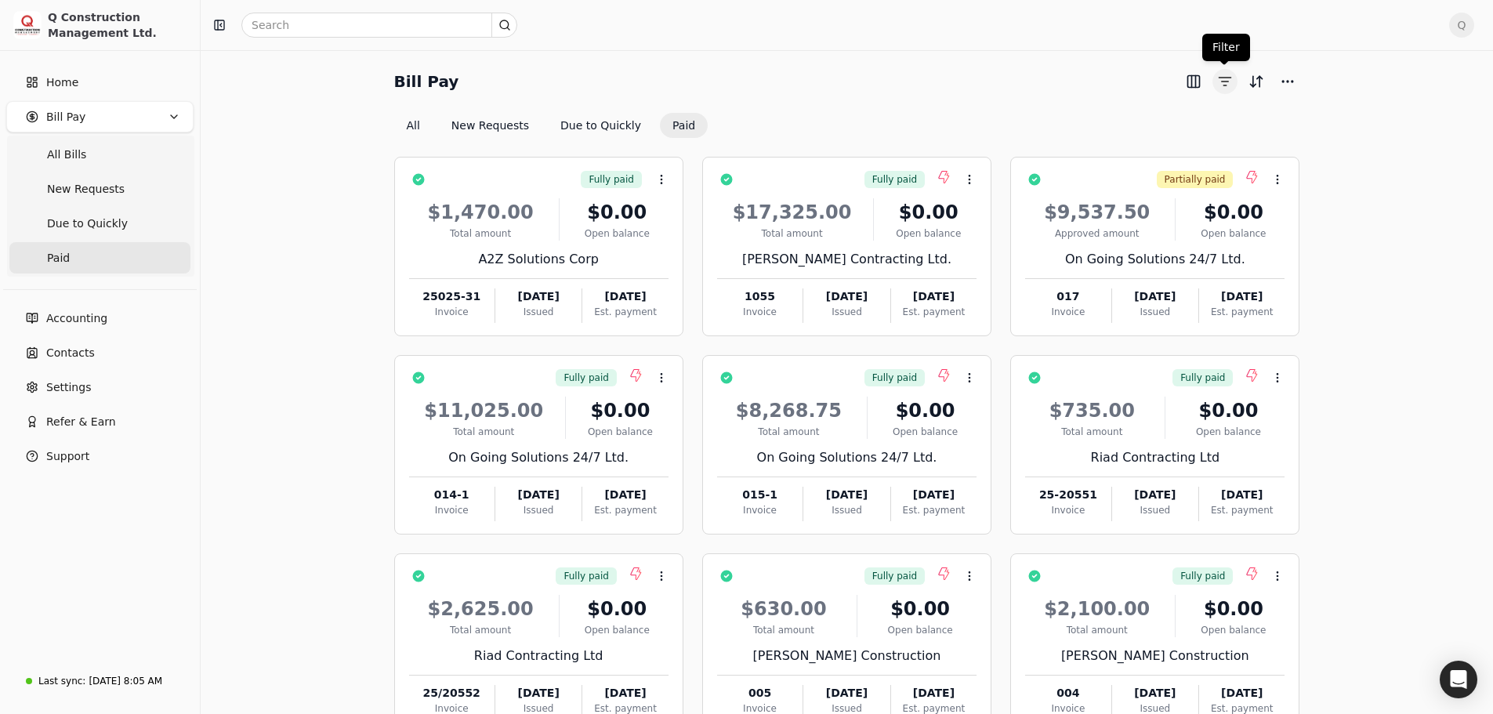
click at [1227, 75] on button "button" at bounding box center [1225, 81] width 25 height 25
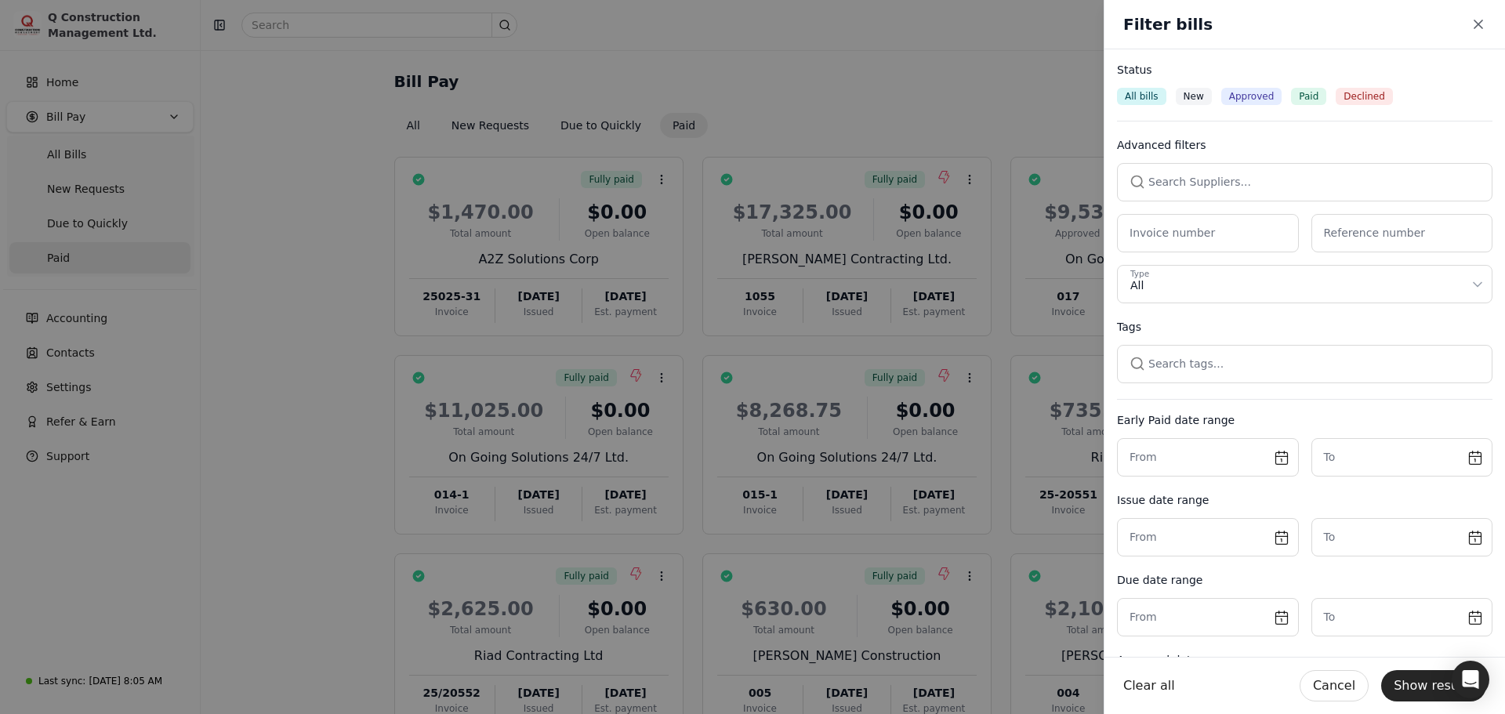
click at [1161, 179] on button "button" at bounding box center [1304, 182] width 375 height 38
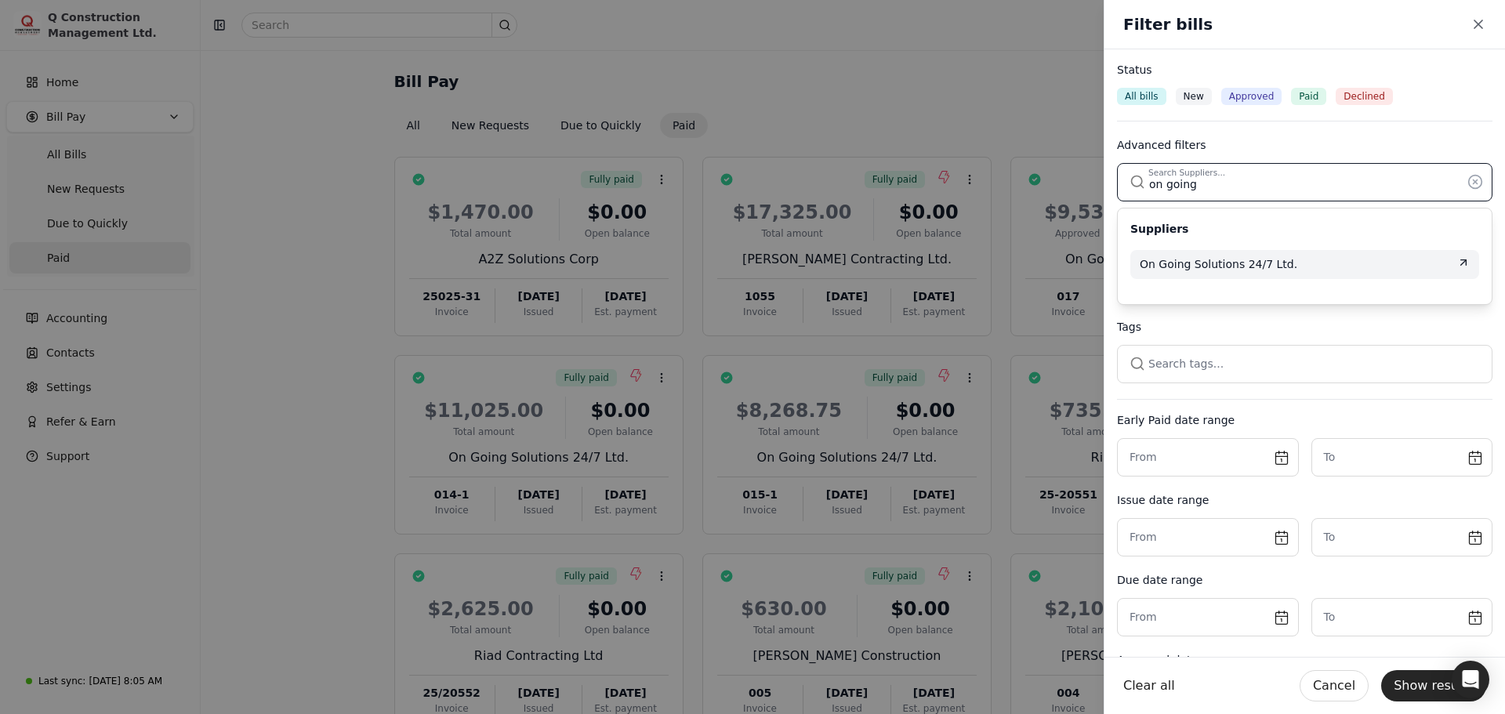
type input "on going"
click at [1237, 264] on span "On Going Solutions 24/7 Ltd." at bounding box center [1219, 264] width 158 height 16
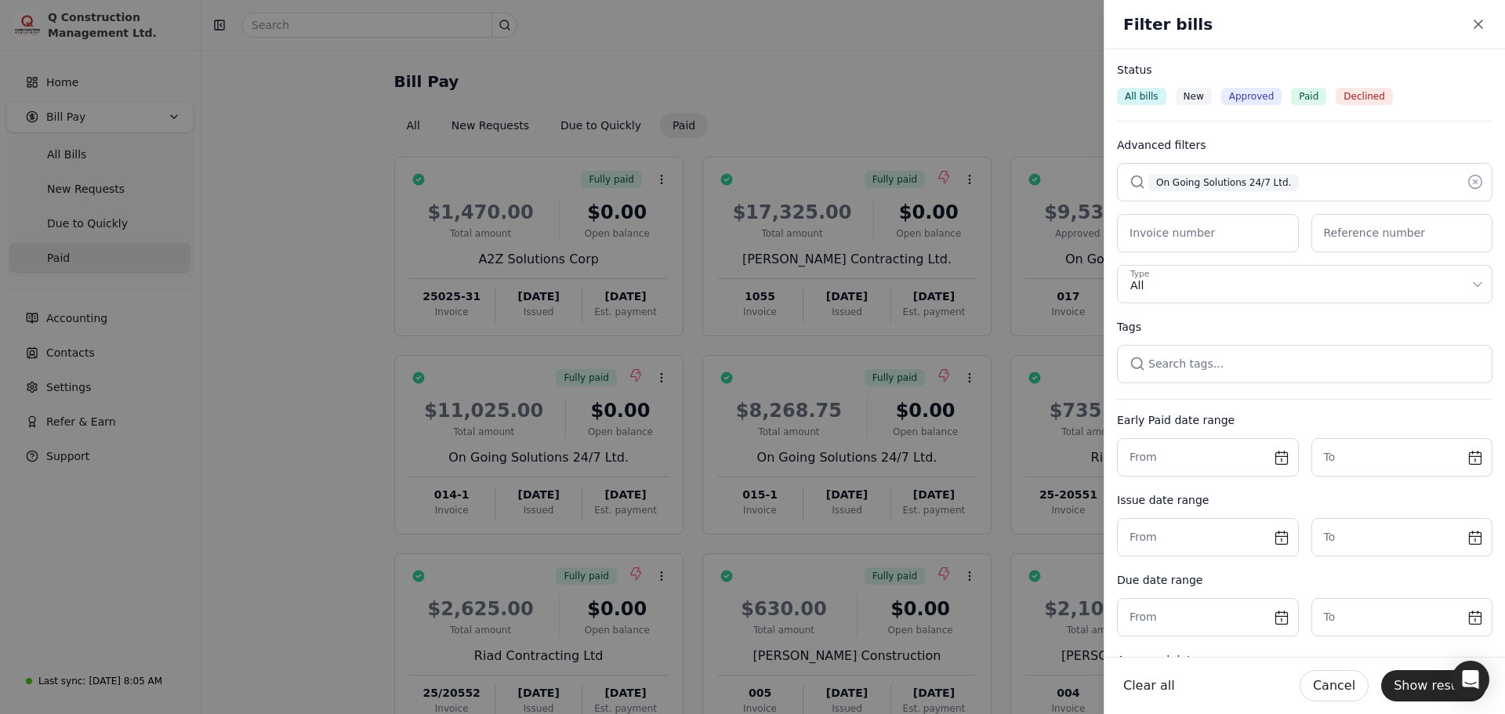
click at [1413, 683] on button "Show results" at bounding box center [1433, 685] width 105 height 31
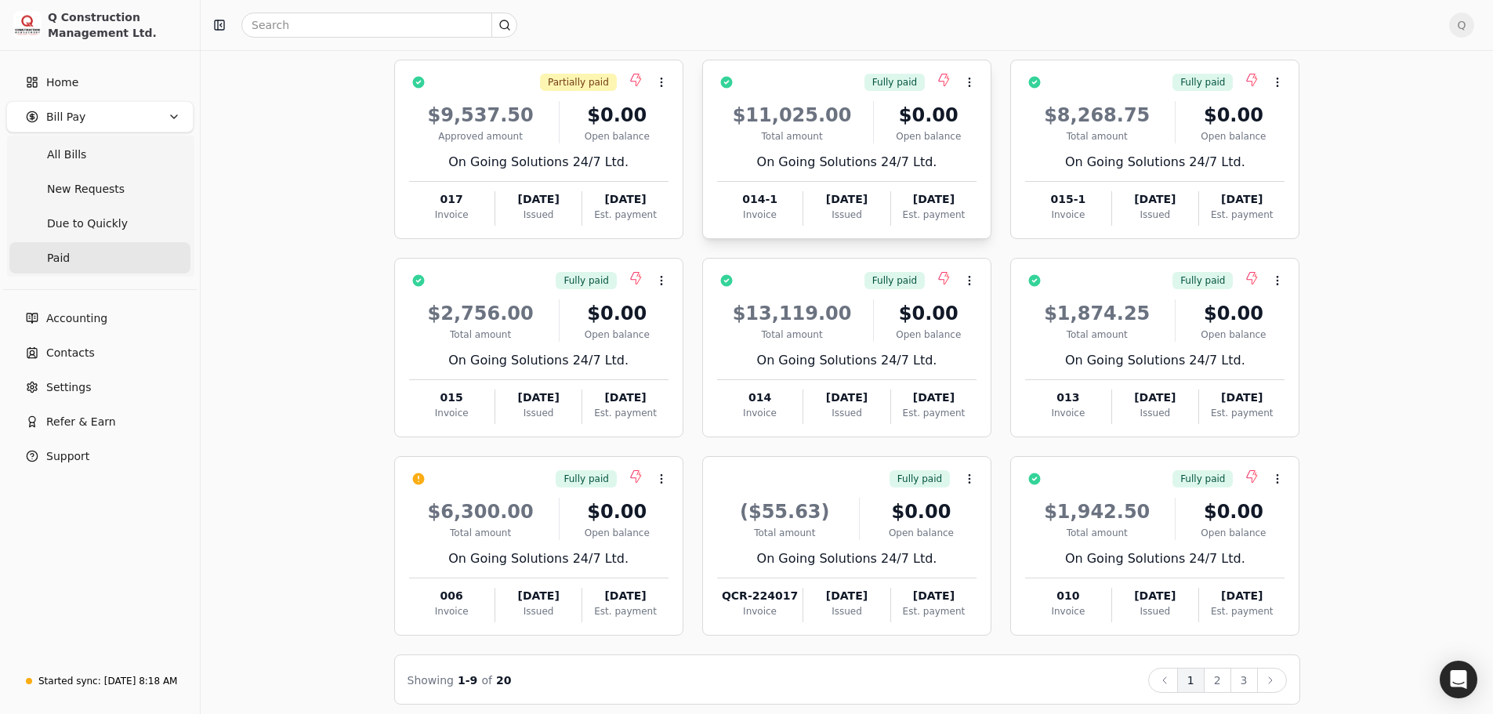
scroll to position [108, 0]
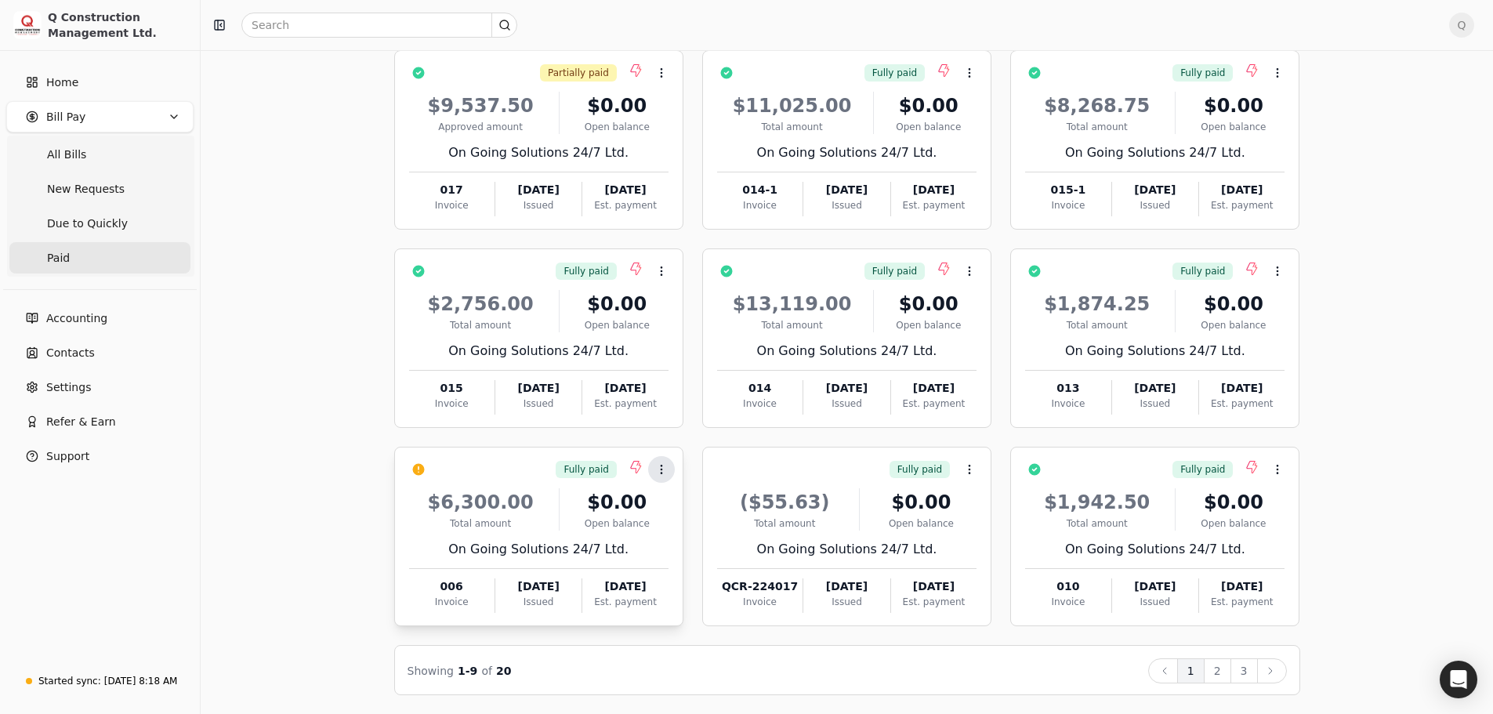
click at [662, 476] on button "Context Menu Button" at bounding box center [661, 469] width 27 height 27
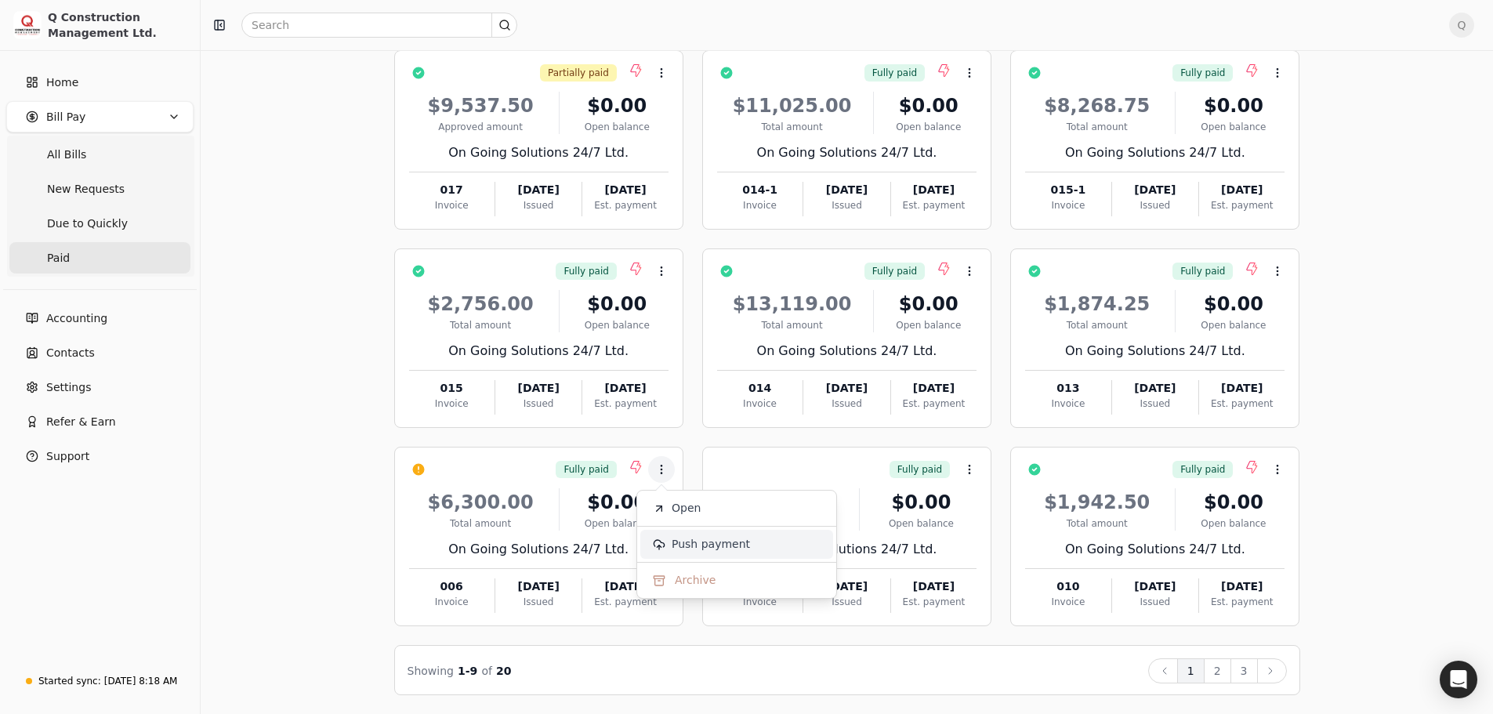
click at [691, 553] on li "Push payment" at bounding box center [736, 544] width 193 height 29
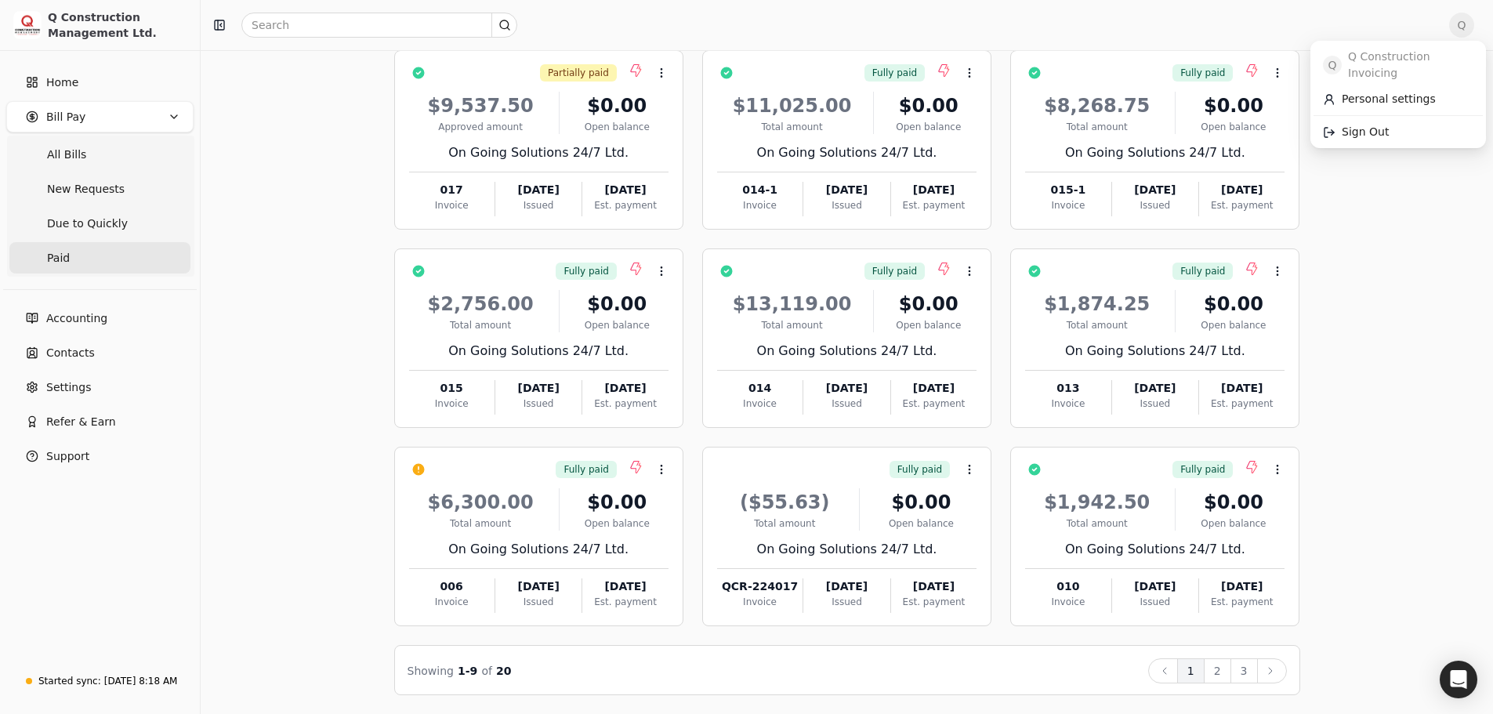
click at [1466, 24] on span "Q" at bounding box center [1461, 25] width 25 height 25
click at [1348, 124] on span "Sign Out" at bounding box center [1365, 132] width 47 height 16
